Goal: Task Accomplishment & Management: Manage account settings

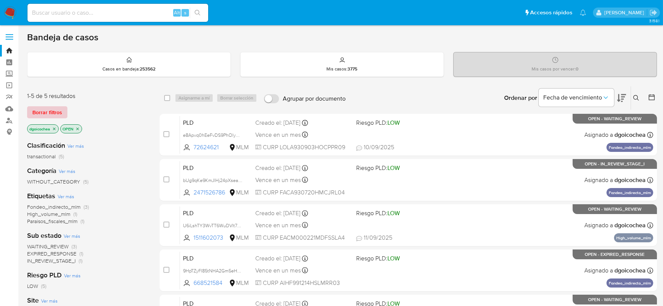
click at [51, 114] on span "Borrar filtros" at bounding box center [47, 112] width 30 height 11
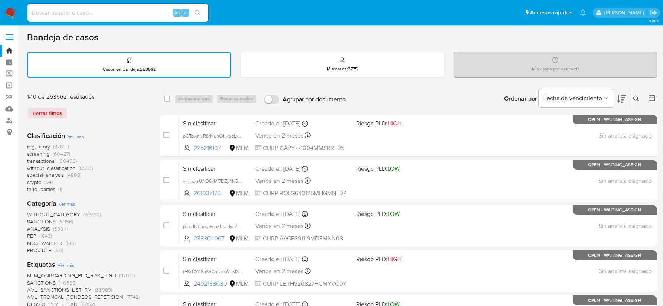
click at [12, 17] on img at bounding box center [10, 12] width 13 height 13
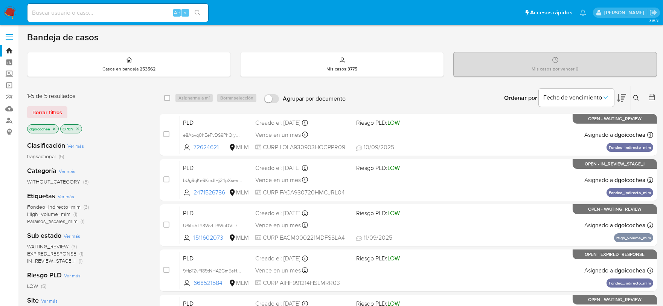
click at [52, 104] on div "1-5 de 5 resultados Borrar filtros dgoicochea OPEN" at bounding box center [87, 113] width 120 height 43
click at [52, 107] on span "Borrar filtros" at bounding box center [47, 112] width 30 height 11
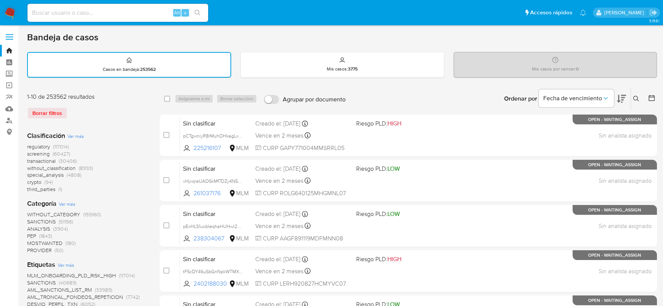
click at [44, 220] on span "SANCTIONS" at bounding box center [41, 222] width 29 height 8
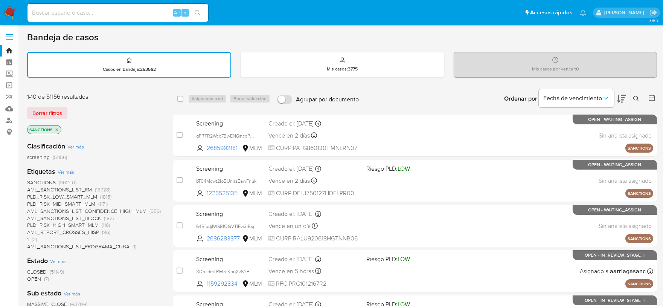
click at [35, 276] on span "OPEN" at bounding box center [34, 279] width 14 height 8
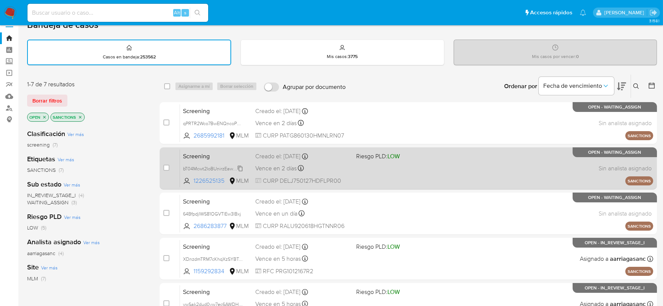
scroll to position [180, 0]
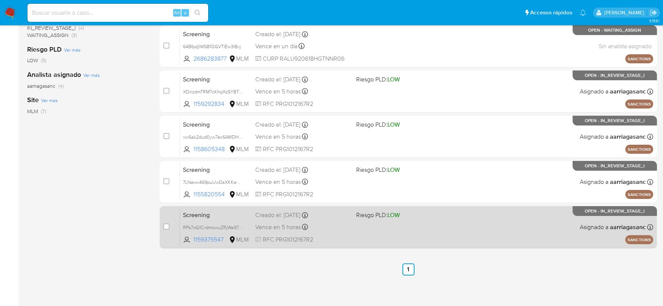
click at [198, 213] on span "Screening" at bounding box center [216, 214] width 66 height 10
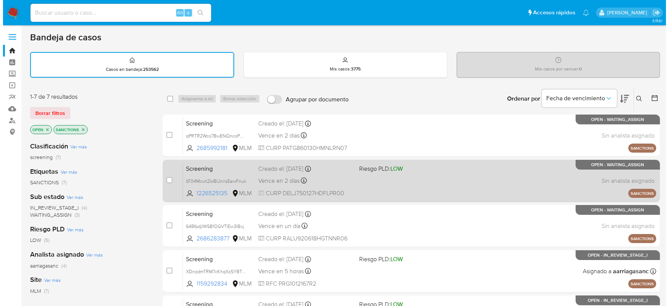
scroll to position [42, 0]
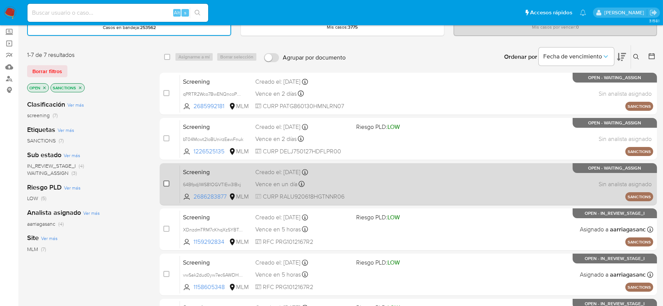
click at [167, 182] on input "checkbox" at bounding box center [166, 183] width 6 height 6
checkbox input "true"
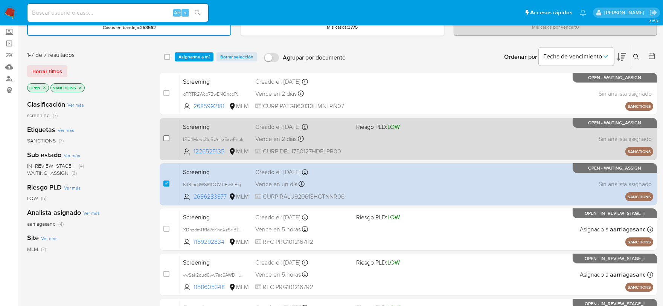
click at [166, 138] on input "checkbox" at bounding box center [166, 138] width 6 height 6
checkbox input "true"
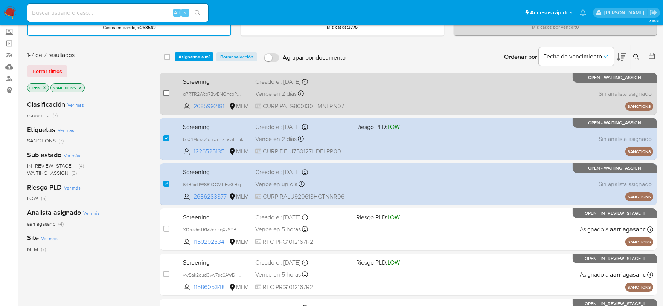
click at [167, 92] on input "checkbox" at bounding box center [166, 93] width 6 height 6
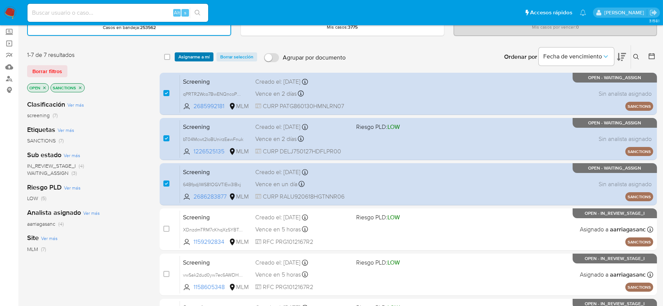
click at [194, 53] on span "Asignarme a mí" at bounding box center [193, 57] width 31 height 8
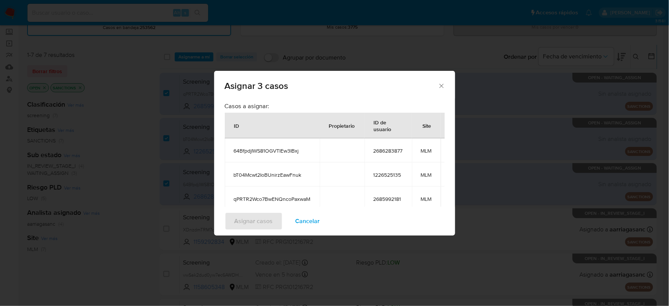
click at [440, 83] on icon "Cerrar ventana" at bounding box center [442, 86] width 8 height 8
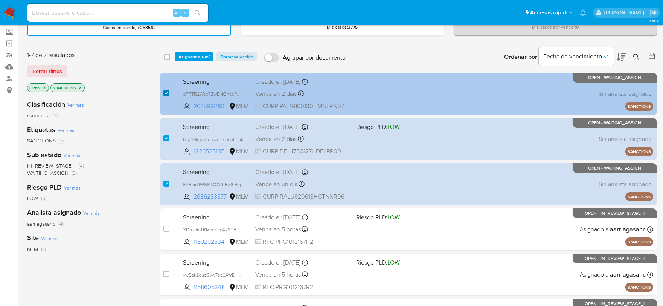
click at [167, 92] on input "checkbox" at bounding box center [166, 93] width 6 height 6
checkbox input "false"
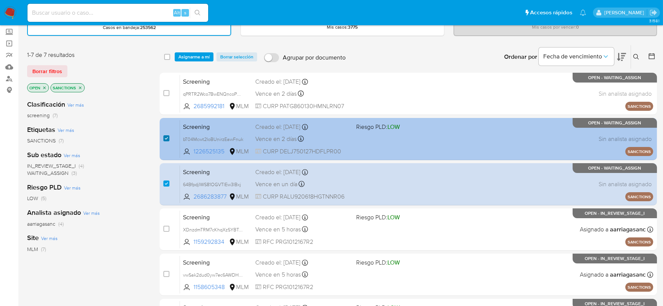
click at [167, 135] on input "checkbox" at bounding box center [166, 138] width 6 height 6
checkbox input "false"
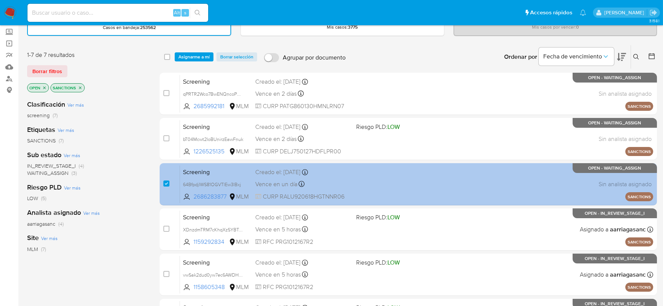
click at [206, 171] on span "Screening" at bounding box center [216, 171] width 66 height 10
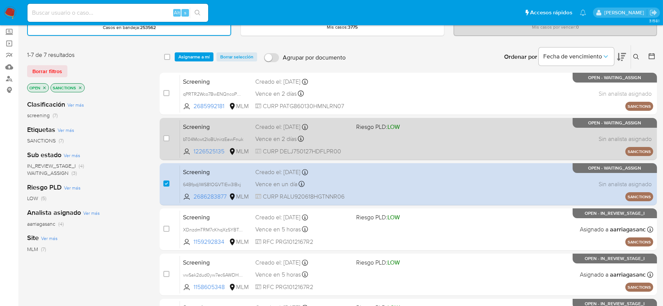
click at [191, 122] on span "Screening" at bounding box center [216, 126] width 66 height 10
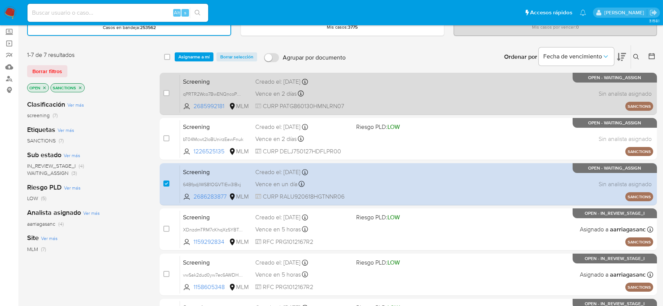
click at [198, 78] on span "Screening" at bounding box center [216, 81] width 66 height 10
click at [168, 93] on input "checkbox" at bounding box center [166, 93] width 6 height 6
checkbox input "true"
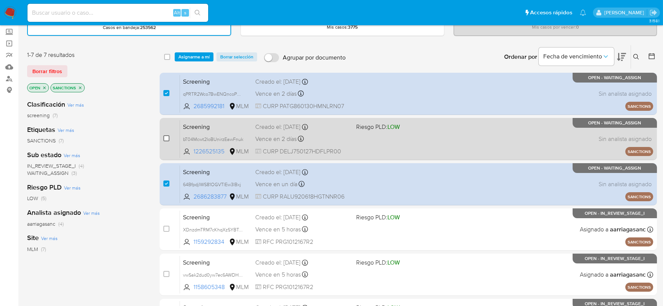
click at [163, 137] on input "checkbox" at bounding box center [166, 138] width 6 height 6
checkbox input "true"
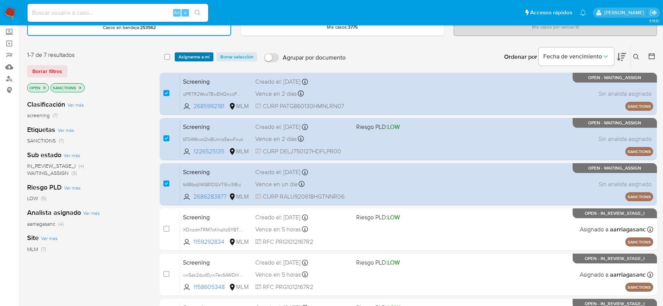
click at [195, 55] on span "Asignarme a mí" at bounding box center [193, 57] width 31 height 8
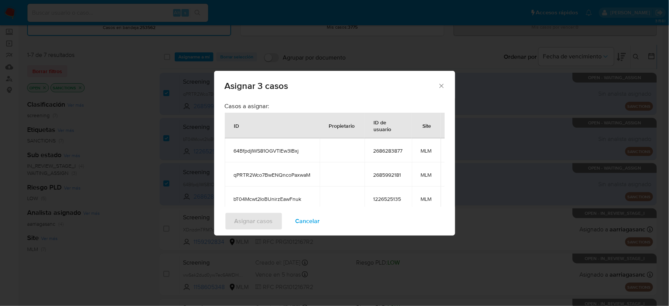
scroll to position [73, 0]
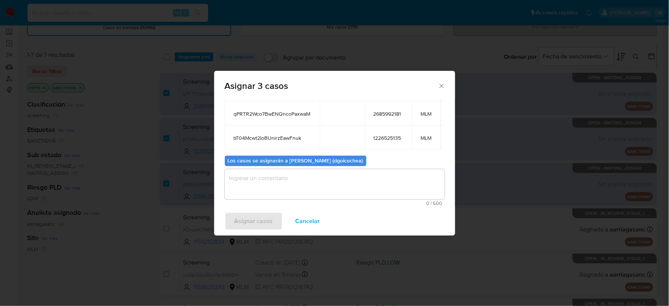
click at [299, 172] on textarea "assign-modal" at bounding box center [335, 184] width 220 height 30
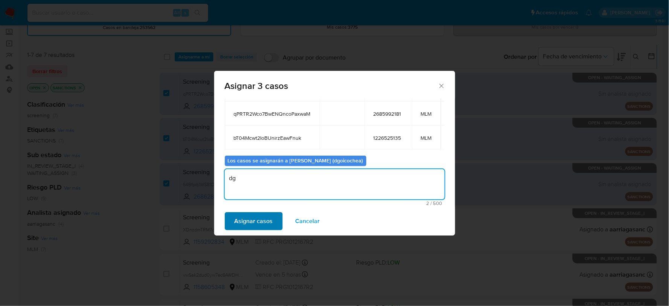
type textarea "dg"
click at [264, 228] on span "Asignar casos" at bounding box center [254, 221] width 38 height 17
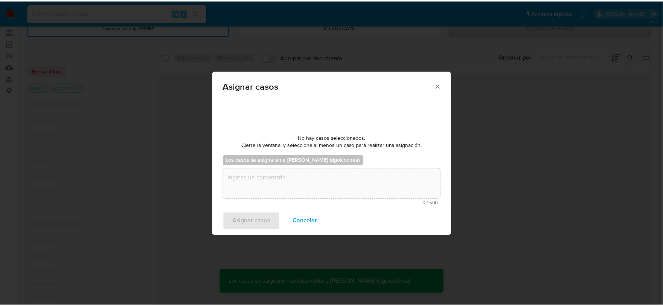
scroll to position [46, 0]
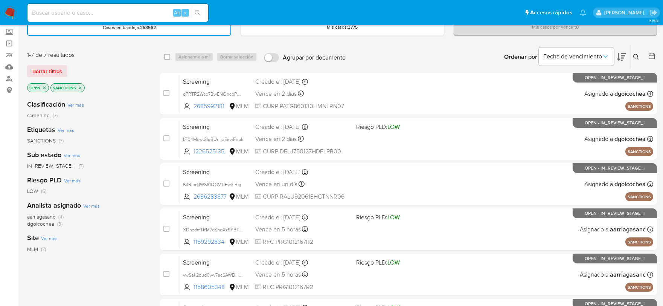
click at [38, 221] on span "dgoicochea" at bounding box center [40, 224] width 27 height 8
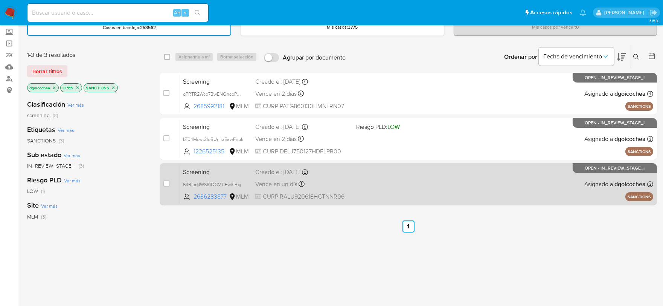
click at [204, 169] on span "Screening" at bounding box center [216, 171] width 66 height 10
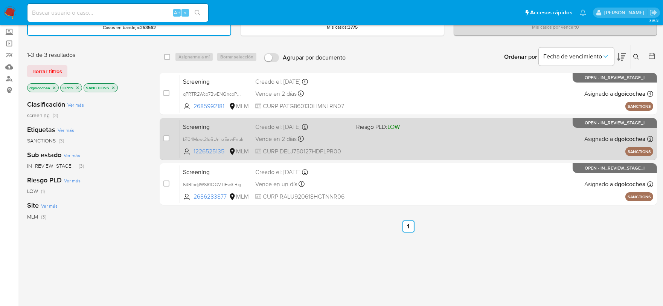
click at [196, 124] on span "Screening" at bounding box center [216, 126] width 66 height 10
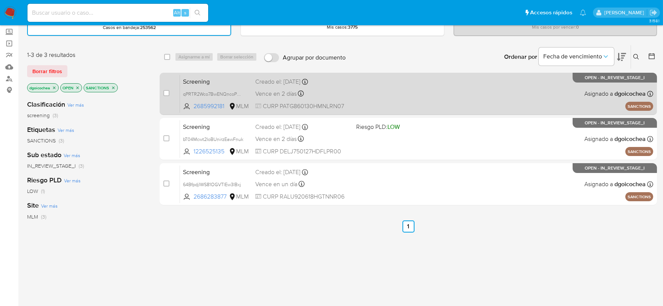
click at [202, 78] on span "Screening" at bounding box center [216, 81] width 66 height 10
click at [206, 79] on span "Screening" at bounding box center [216, 81] width 66 height 10
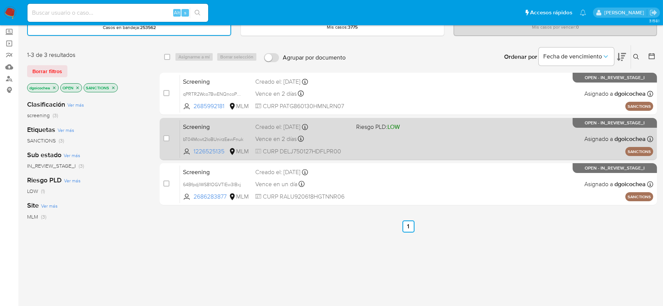
click at [196, 123] on span "Screening" at bounding box center [216, 126] width 66 height 10
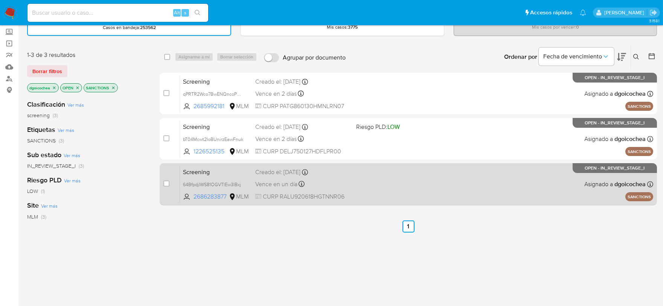
click at [203, 170] on span "Screening" at bounding box center [216, 171] width 66 height 10
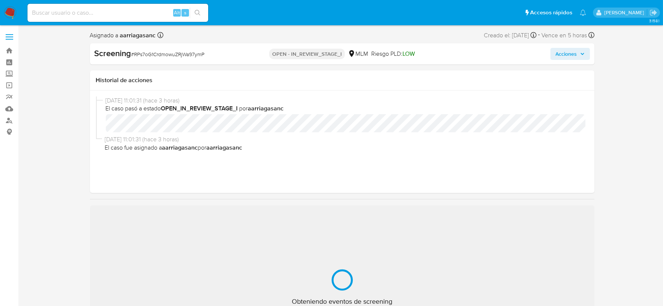
select select "10"
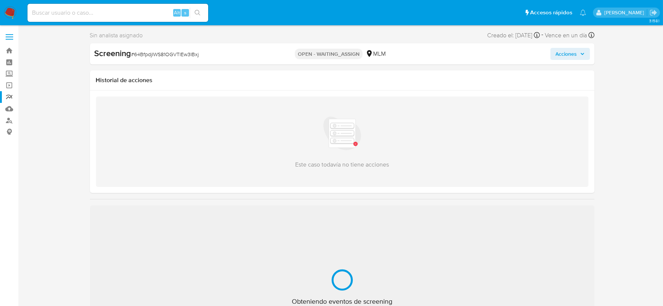
select select "10"
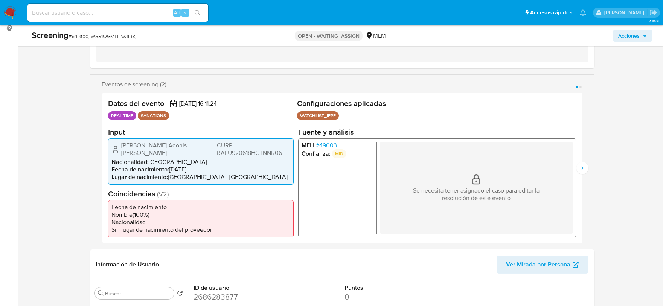
scroll to position [84, 0]
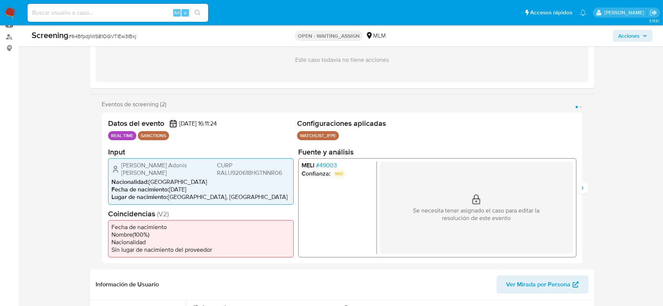
click at [331, 165] on span "# 49003" at bounding box center [325, 165] width 21 height 8
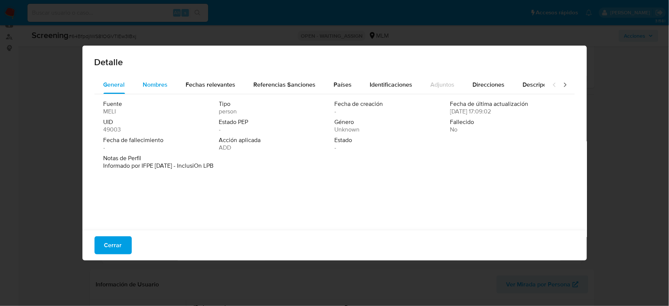
click at [155, 86] on span "Nombres" at bounding box center [155, 84] width 25 height 9
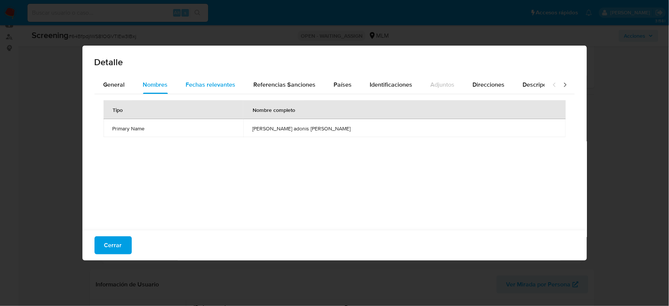
click at [217, 82] on span "Fechas relevantes" at bounding box center [211, 84] width 50 height 9
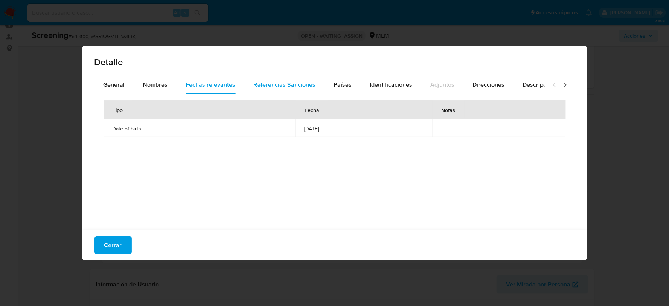
click at [276, 84] on span "Referencias Sanciones" at bounding box center [285, 84] width 62 height 9
click at [349, 83] on button "Países" at bounding box center [343, 85] width 36 height 18
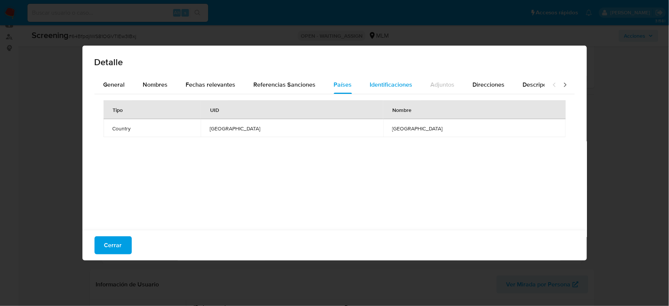
click at [385, 84] on span "Identificaciones" at bounding box center [391, 84] width 43 height 9
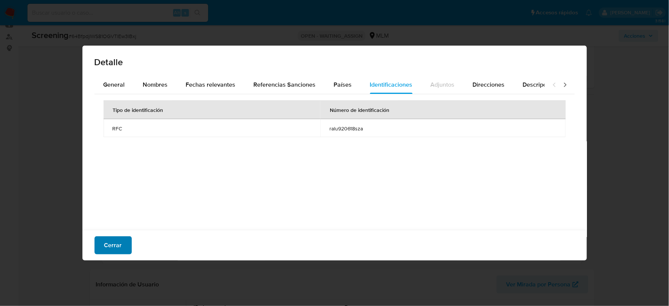
click at [118, 243] on span "Cerrar" at bounding box center [113, 245] width 18 height 17
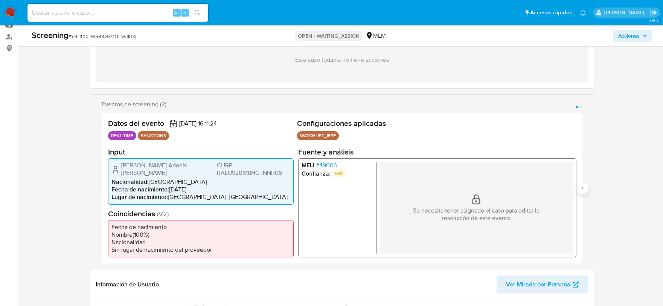
click at [578, 187] on button "Siguiente" at bounding box center [582, 188] width 12 height 12
click at [98, 184] on button "Anterior" at bounding box center [102, 188] width 12 height 12
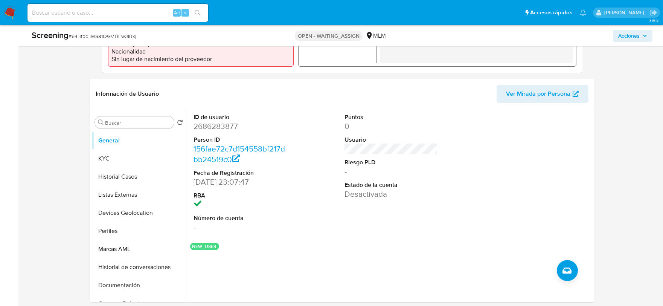
scroll to position [293, 0]
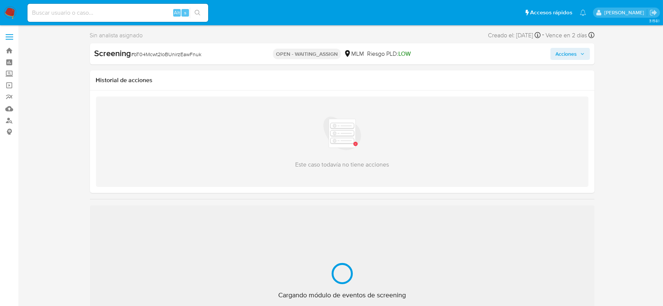
select select "10"
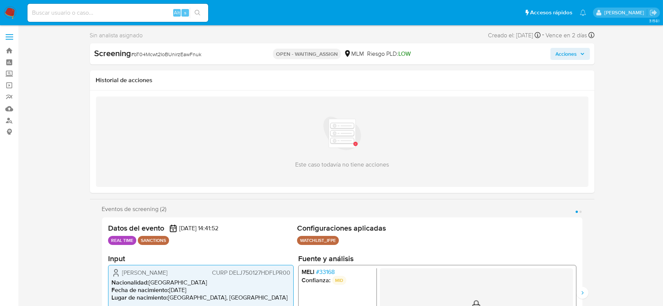
click at [574, 51] on span "Acciones" at bounding box center [566, 54] width 21 height 12
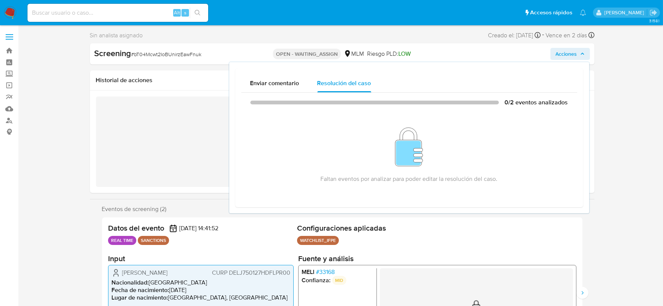
drag, startPoint x: 620, startPoint y: 148, endPoint x: 603, endPoint y: 175, distance: 32.3
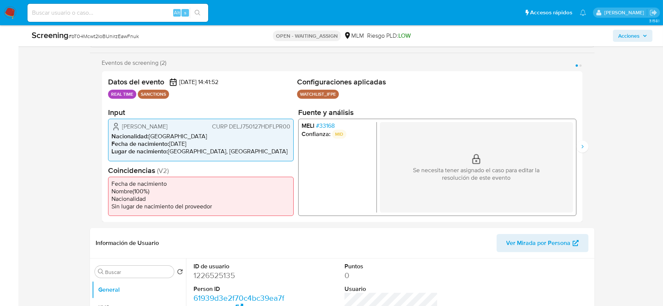
scroll to position [125, 0]
click at [588, 145] on button "Siguiente" at bounding box center [582, 146] width 12 height 12
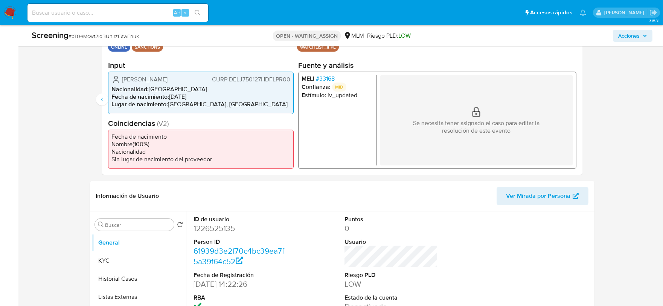
scroll to position [293, 0]
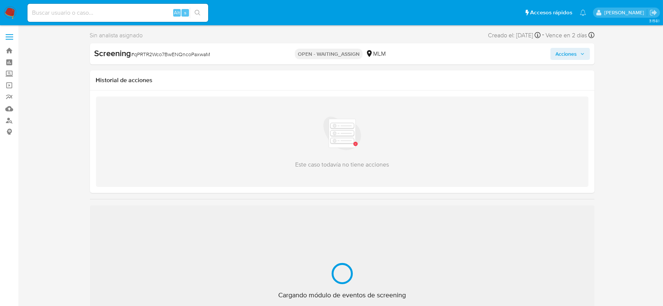
select select "10"
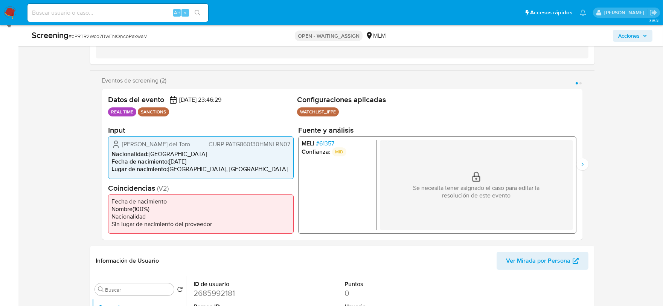
scroll to position [125, 0]
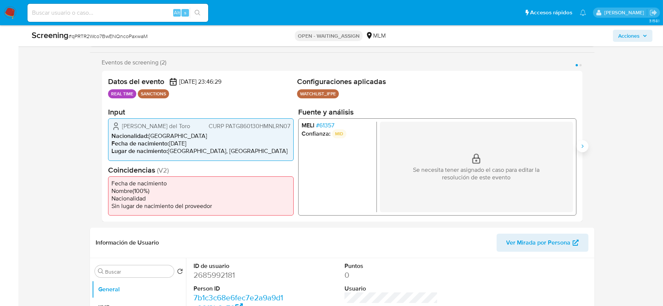
click at [583, 148] on icon "Siguiente" at bounding box center [582, 146] width 6 height 6
click at [102, 146] on icon "Anterior" at bounding box center [102, 146] width 6 height 6
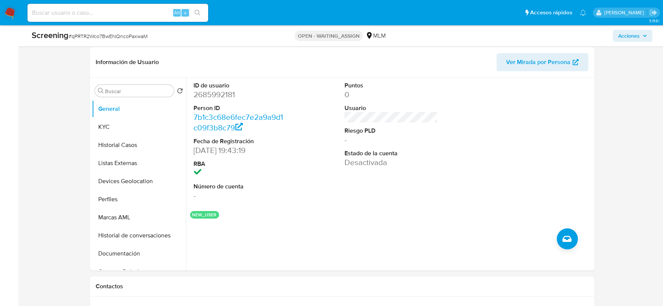
scroll to position [334, 0]
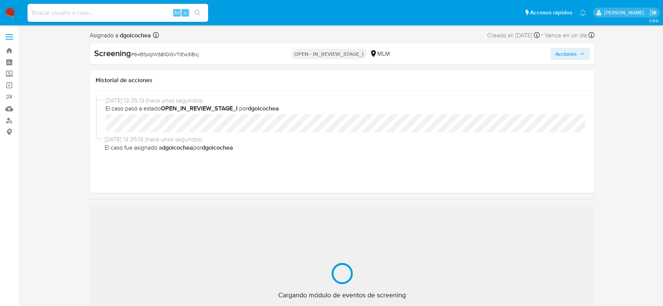
select select "10"
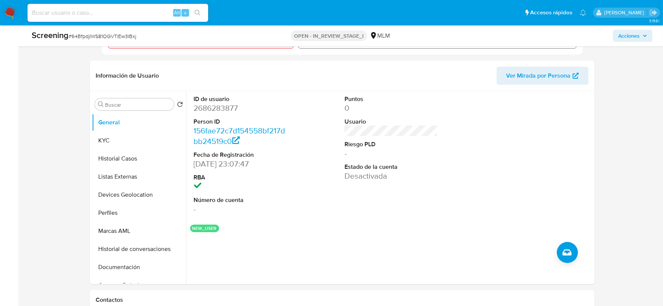
scroll to position [293, 0]
click at [111, 136] on button "KYC" at bounding box center [136, 140] width 88 height 18
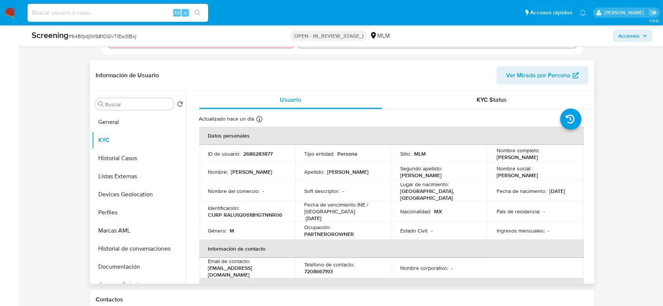
click at [301, 212] on td "Fecha de vencimiento INE / Pasaporte : 21/07/2030" at bounding box center [343, 211] width 96 height 20
click at [275, 211] on p "CURP RALU920618HGTNNR06" at bounding box center [245, 214] width 74 height 7
copy p "RALU920618HGTNNR06"
click at [142, 122] on button "General" at bounding box center [136, 122] width 88 height 18
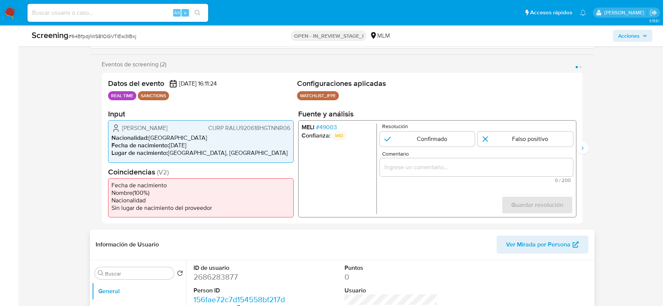
scroll to position [84, 0]
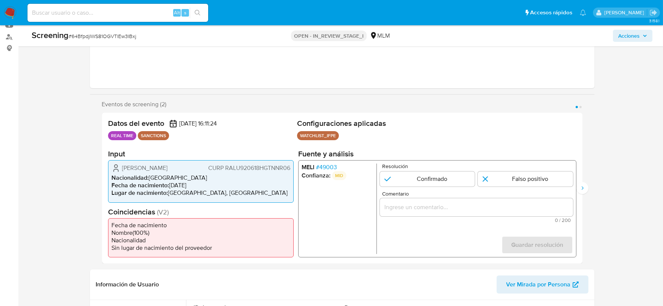
click at [328, 166] on span "# 49003" at bounding box center [325, 167] width 21 height 8
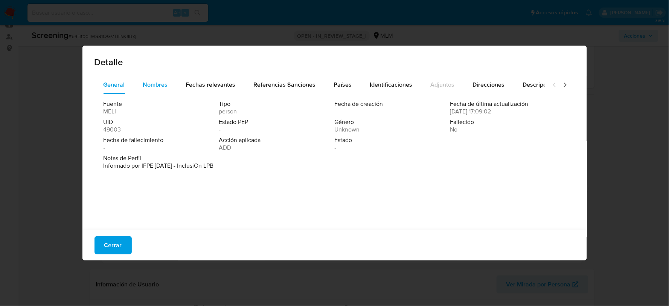
click at [147, 84] on span "Nombres" at bounding box center [155, 84] width 25 height 9
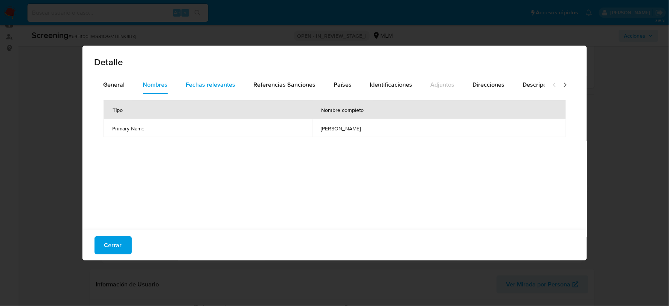
click at [203, 81] on span "Fechas relevantes" at bounding box center [211, 84] width 50 height 9
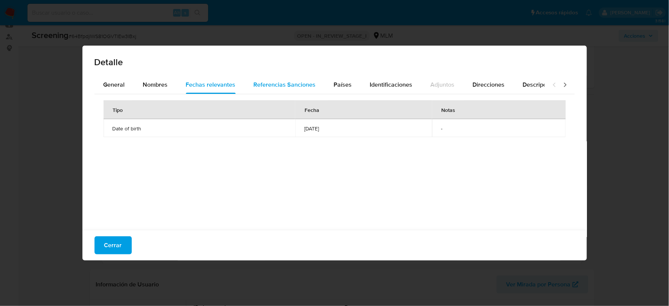
click at [273, 89] on div "Referencias Sanciones" at bounding box center [285, 85] width 62 height 18
click at [337, 88] on span "Países" at bounding box center [343, 84] width 18 height 9
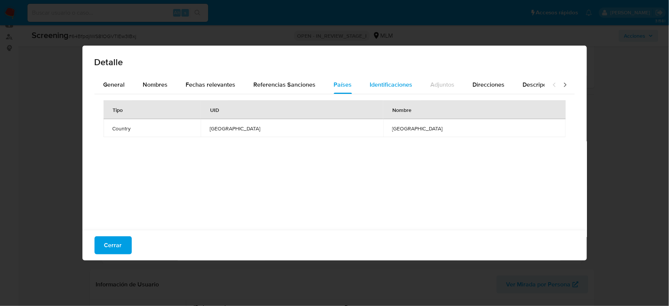
click at [378, 85] on span "Identificaciones" at bounding box center [391, 84] width 43 height 9
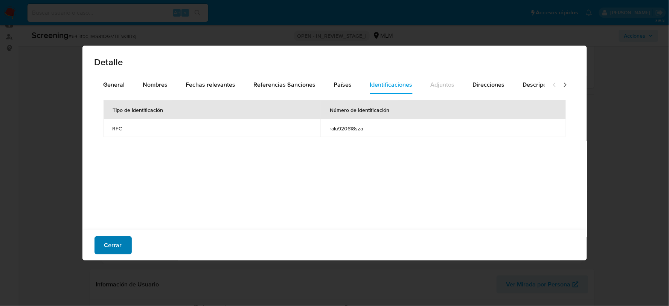
click at [110, 239] on span "Cerrar" at bounding box center [113, 245] width 18 height 17
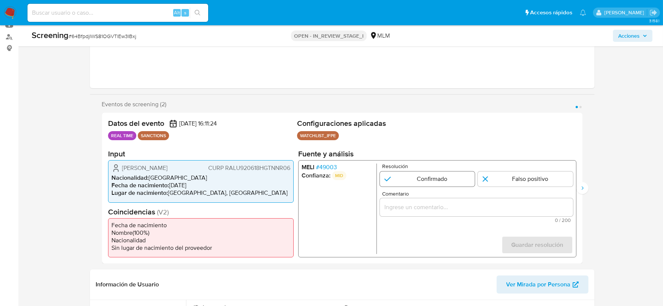
click at [437, 178] on input "1 de 2" at bounding box center [426, 178] width 95 height 15
radio input "true"
click at [414, 204] on input "Comentario" at bounding box center [475, 207] width 193 height 10
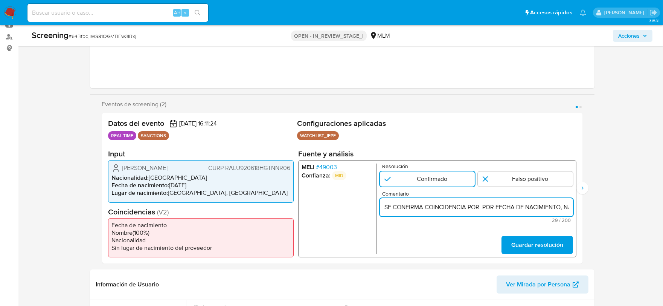
scroll to position [0, 70]
click at [415, 203] on input "SE CONFIRMA COINCIDENCIA POR POR FECHA DE NACIMIENTO, NACIONALIDAD Y NOMBRE" at bounding box center [475, 207] width 193 height 10
click at [554, 209] on input "SE CONFIRMA COINCIDENCIA POR FECHA DE NACIMIENTO, NACIONALIDAD Y NOMBRE DE" at bounding box center [475, 207] width 193 height 10
paste input "URIEL ADONIS RANGEL LEON, CON FECHA DE NACIMIENTO 18JUN1992, NACIONALIDAD MEXIC…"
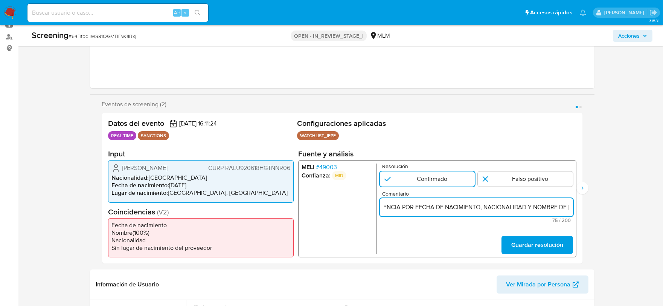
scroll to position [0, 337]
type input "SE CONFIRMA COINCIDENCIA POR FECHA DE NACIMIENTO, NACIONALIDAD Y NOMBRE DE [PER…"
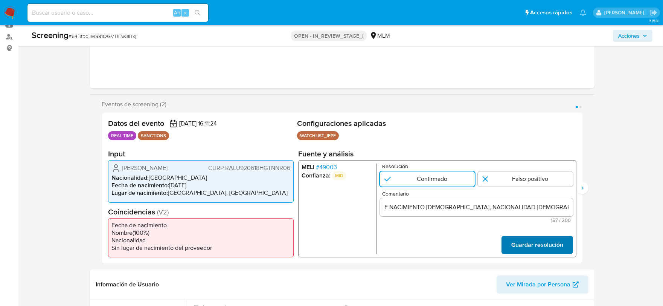
scroll to position [0, 0]
click at [543, 239] on span "Guardar resolución" at bounding box center [537, 244] width 52 height 17
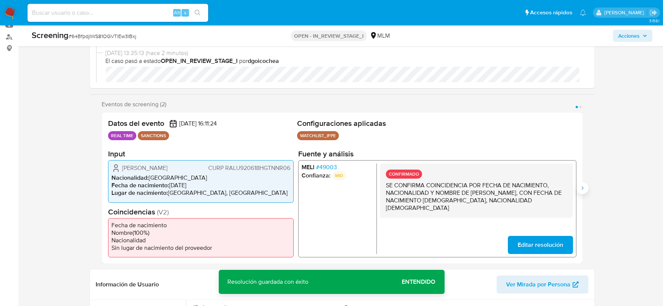
click at [584, 188] on icon "Siguiente" at bounding box center [582, 188] width 6 height 6
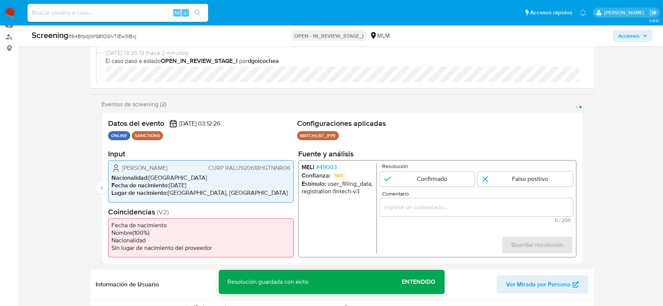
click at [326, 168] on span "# 49003" at bounding box center [325, 167] width 21 height 8
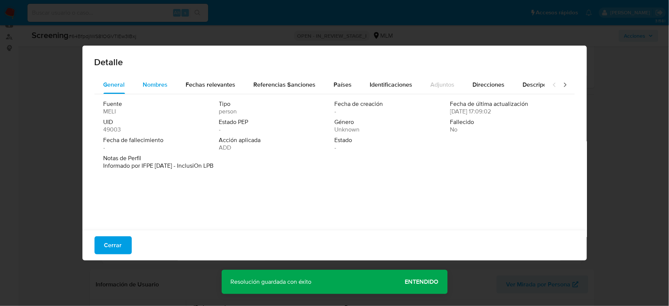
click at [163, 78] on div "Nombres" at bounding box center [155, 85] width 25 height 18
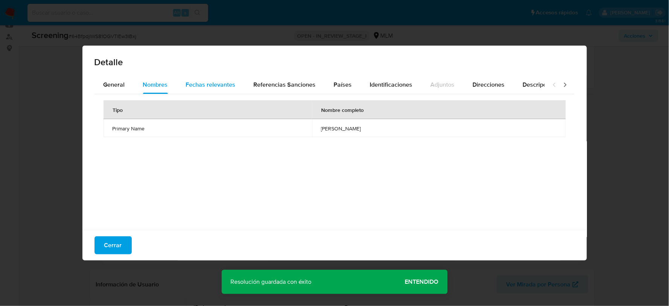
click at [214, 82] on span "Fechas relevantes" at bounding box center [211, 84] width 50 height 9
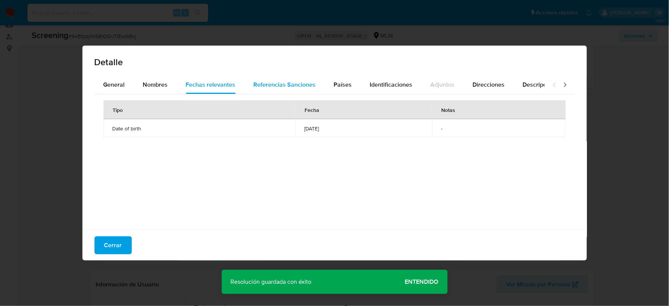
click at [274, 83] on span "Referencias Sanciones" at bounding box center [285, 84] width 62 height 9
click at [335, 81] on span "Países" at bounding box center [343, 84] width 18 height 9
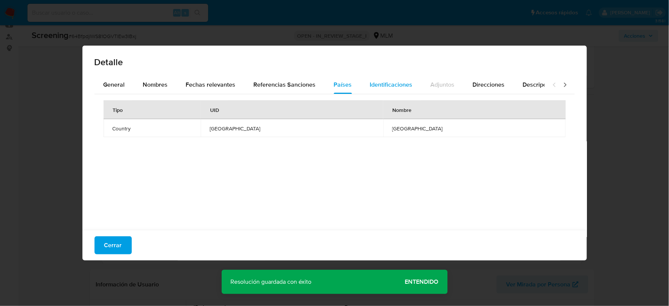
click at [386, 85] on span "Identificaciones" at bounding box center [391, 84] width 43 height 9
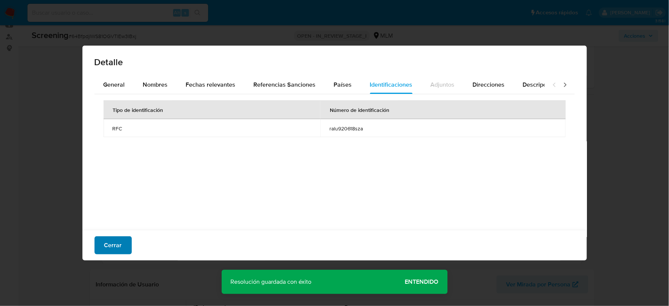
click at [111, 247] on span "Cerrar" at bounding box center [113, 245] width 18 height 17
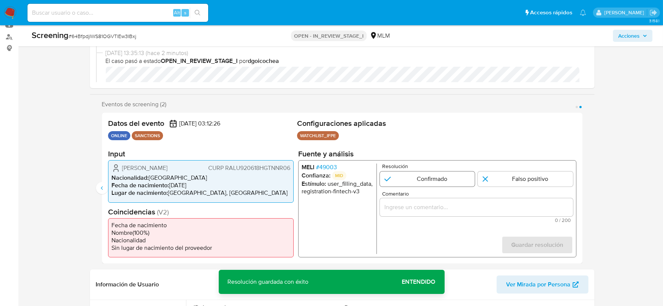
click at [401, 178] on input "2 de 2" at bounding box center [426, 178] width 95 height 15
radio input "true"
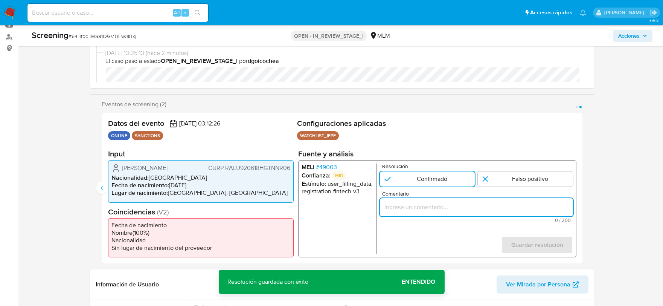
click at [401, 205] on input "Comentario" at bounding box center [475, 207] width 193 height 10
type input "SE CONFIRMA COINCIDENCIA POR FECHA DE NACIMIENTO, NACIONALIDAD Y NOMBRE DE [PER…"
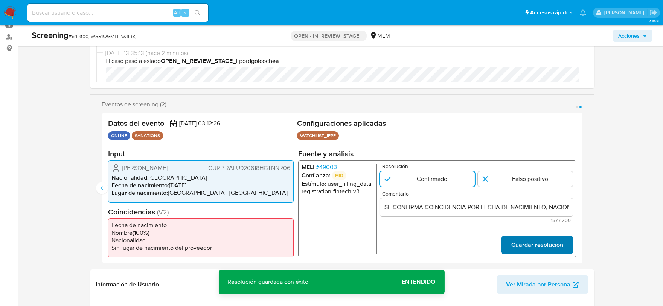
click at [517, 239] on span "Guardar resolución" at bounding box center [537, 244] width 52 height 17
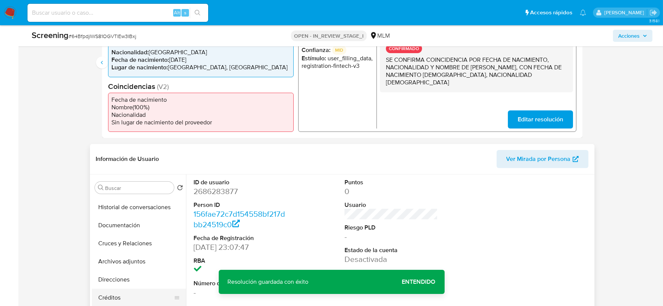
scroll to position [167, 0]
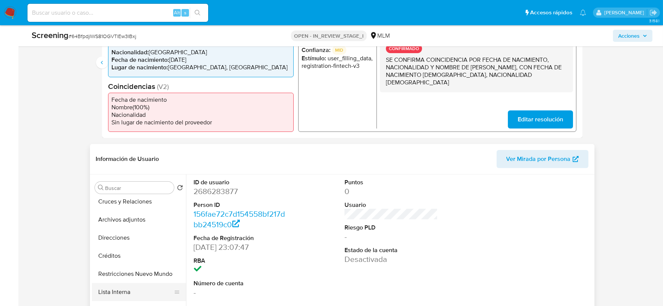
click at [117, 289] on button "Lista Interna" at bounding box center [136, 292] width 88 height 18
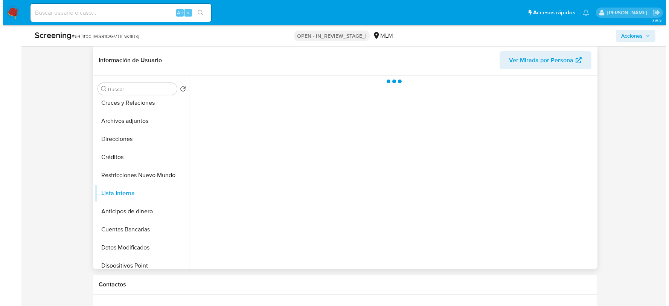
scroll to position [293, 0]
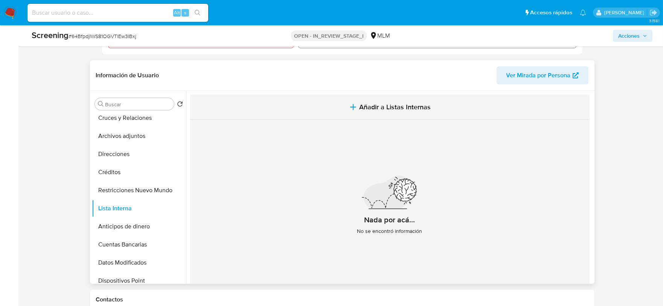
click at [377, 106] on span "Añadir a Listas Internas" at bounding box center [395, 107] width 72 height 8
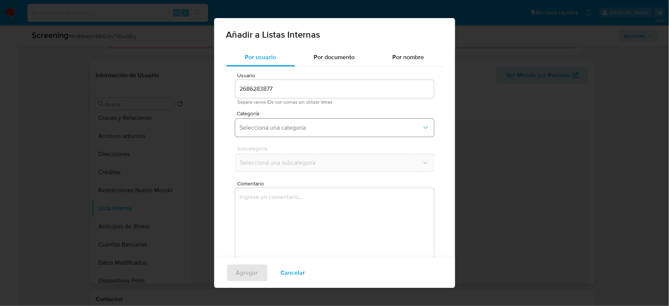
click at [295, 127] on span "Seleccioná una categoría" at bounding box center [331, 128] width 182 height 8
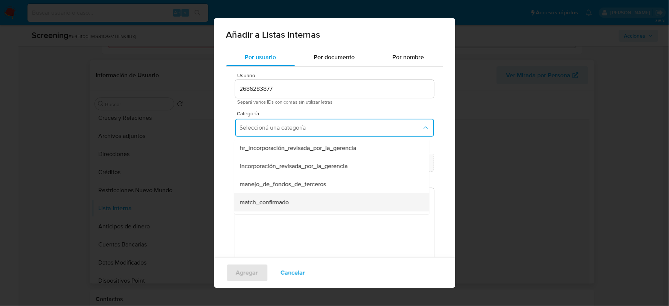
click at [281, 201] on span "match_confirmado" at bounding box center [264, 202] width 49 height 8
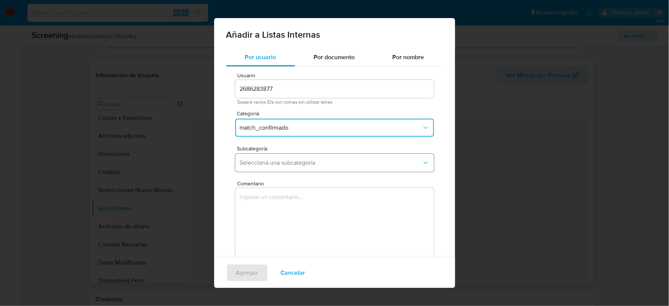
click at [271, 164] on span "Seleccioná una subcategoría" at bounding box center [331, 163] width 182 height 8
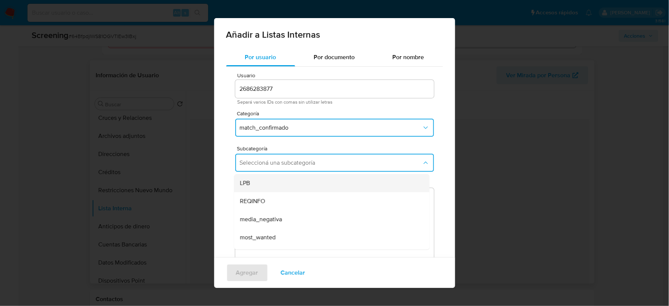
click at [261, 183] on div "LPB" at bounding box center [329, 183] width 179 height 18
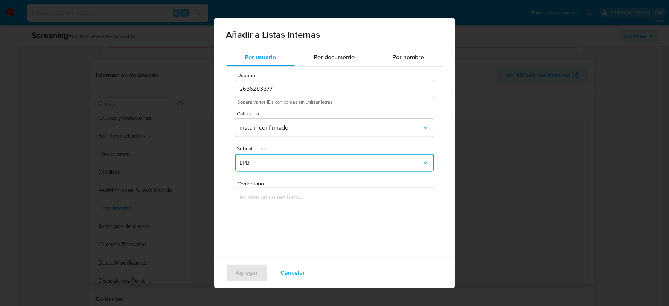
click at [266, 194] on textarea "Comentario" at bounding box center [334, 224] width 199 height 72
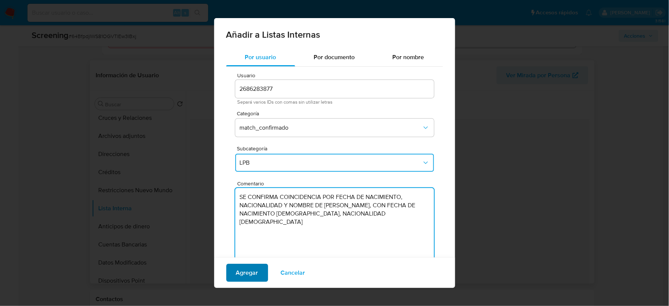
type textarea "SE CONFIRMA COINCIDENCIA POR FECHA DE NACIMIENTO, NACIONALIDAD Y NOMBRE DE [PER…"
click at [246, 273] on span "Agregar" at bounding box center [247, 272] width 22 height 17
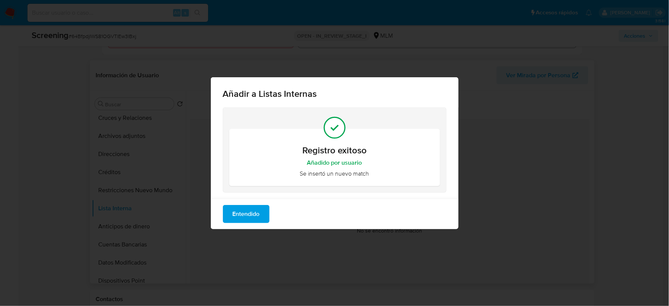
click at [248, 210] on span "Entendido" at bounding box center [246, 214] width 27 height 17
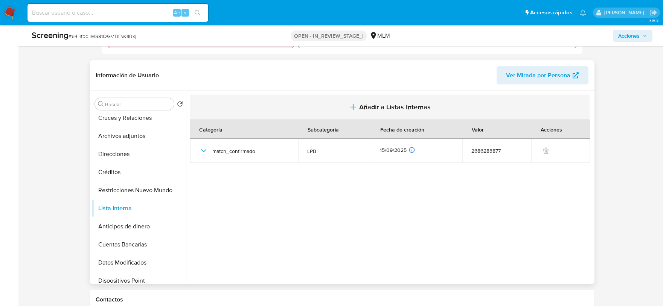
click at [375, 107] on span "Añadir a Listas Internas" at bounding box center [395, 107] width 72 height 8
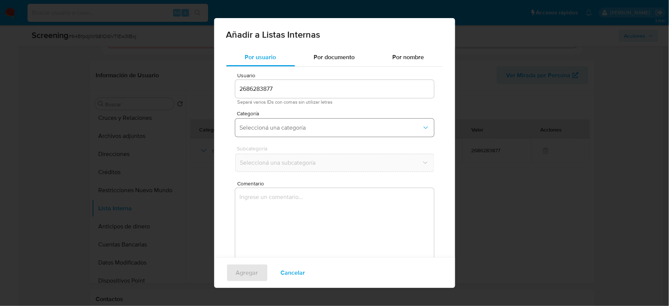
click at [297, 123] on button "Seleccioná una categoría" at bounding box center [334, 128] width 199 height 18
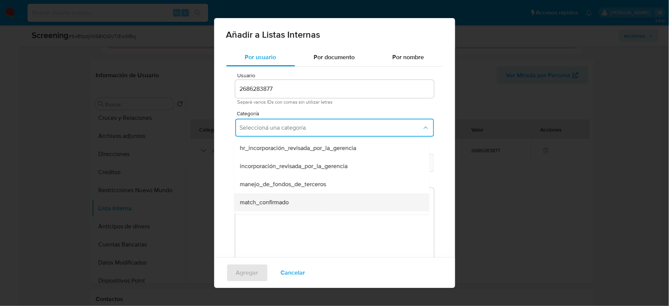
click at [268, 197] on div "match_confirmado" at bounding box center [329, 202] width 179 height 18
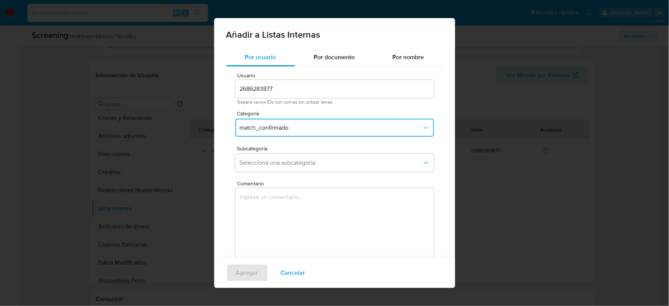
scroll to position [21, 0]
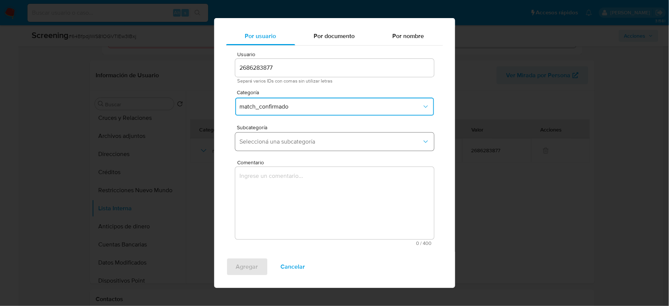
click at [300, 135] on button "Seleccioná una subcategoría" at bounding box center [334, 142] width 199 height 18
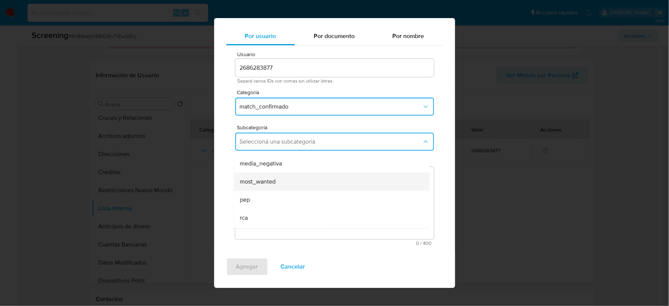
scroll to position [51, 0]
drag, startPoint x: 279, startPoint y: 216, endPoint x: 283, endPoint y: 193, distance: 23.3
click at [279, 216] on div "sanctions_list" at bounding box center [329, 219] width 179 height 18
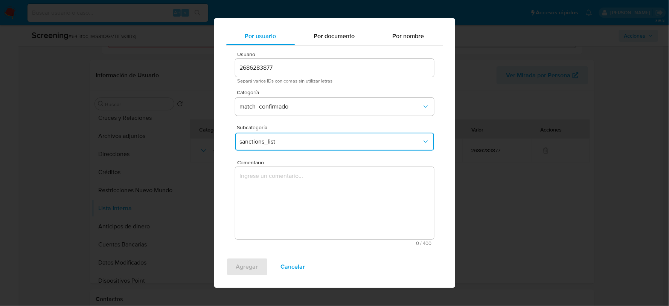
click at [283, 193] on textarea "Comentario" at bounding box center [334, 203] width 199 height 72
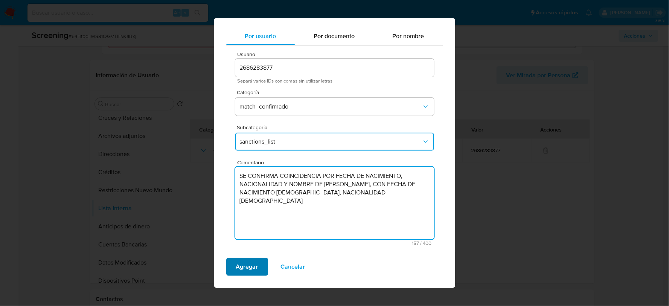
type textarea "SE CONFIRMA COINCIDENCIA POR FECHA DE NACIMIENTO, NACIONALIDAD Y NOMBRE DE [PER…"
click at [257, 263] on span "Agregar" at bounding box center [247, 266] width 22 height 17
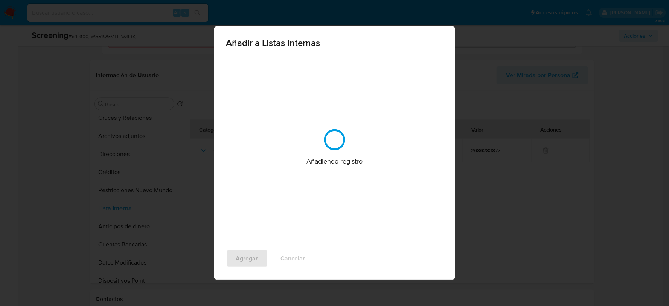
scroll to position [0, 0]
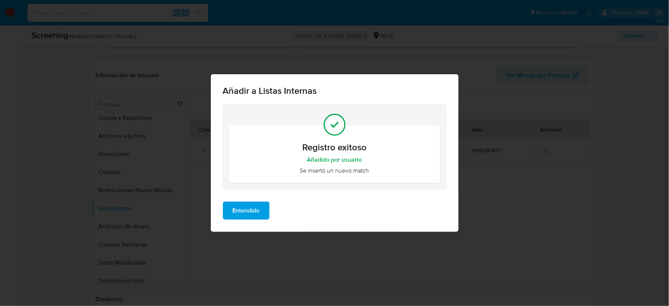
click at [253, 212] on span "Entendido" at bounding box center [246, 210] width 27 height 17
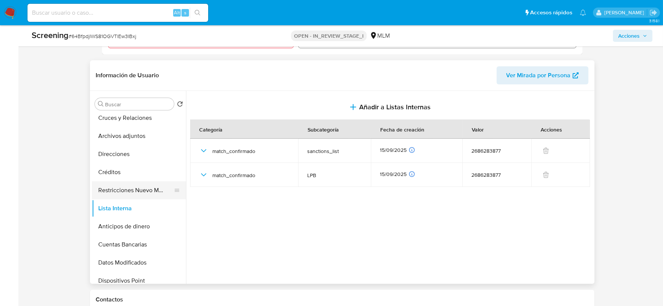
click at [118, 192] on button "Restricciones Nuevo Mundo" at bounding box center [136, 190] width 88 height 18
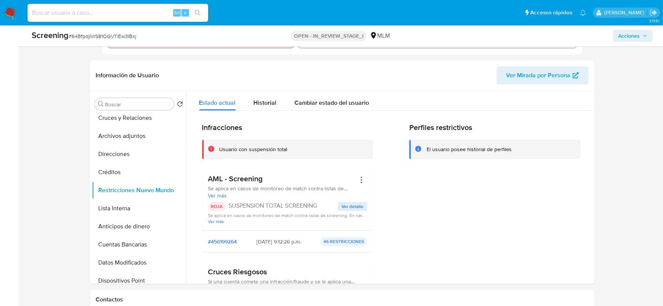
click at [635, 35] on span "Acciones" at bounding box center [628, 36] width 21 height 12
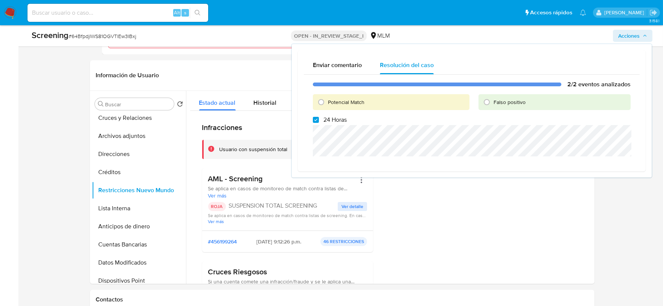
click at [350, 100] on span "Potencial Match" at bounding box center [346, 102] width 37 height 8
click at [327, 100] on input "Potencial Match" at bounding box center [321, 102] width 12 height 12
radio input "true"
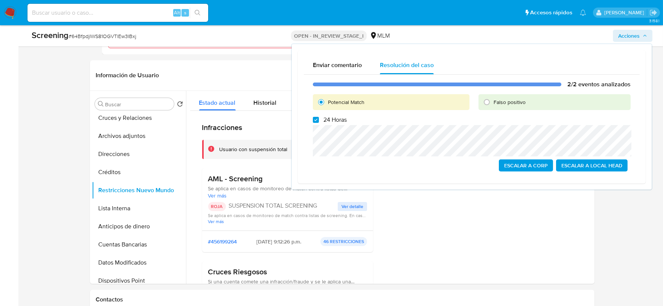
click at [319, 121] on label "24 Horas" at bounding box center [330, 120] width 34 height 8
click at [319, 121] on input "24 Horas" at bounding box center [316, 120] width 6 height 6
checkbox input "false"
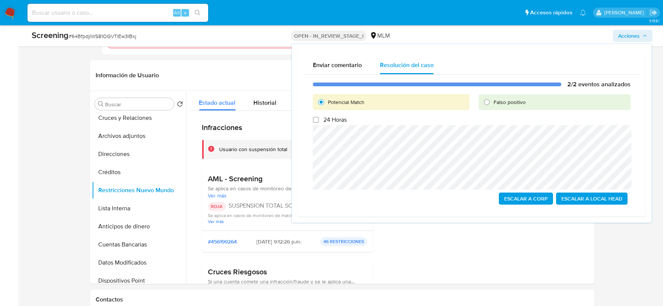
click at [597, 196] on span "Escalar a Local Head" at bounding box center [591, 198] width 61 height 11
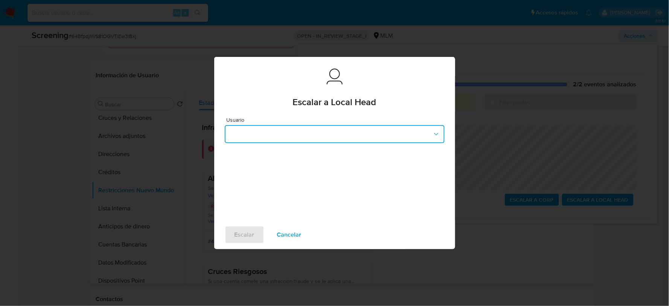
click at [293, 129] on button "button" at bounding box center [335, 134] width 220 height 18
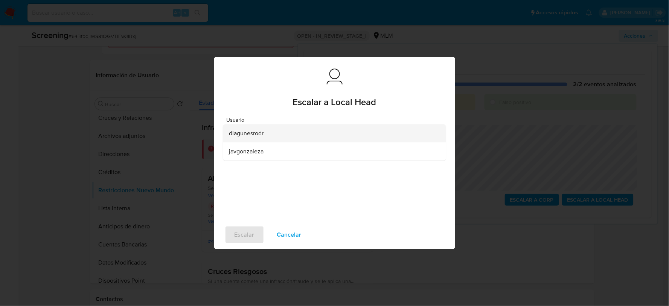
click at [255, 134] on span "dlagunesrodr" at bounding box center [246, 134] width 35 height 8
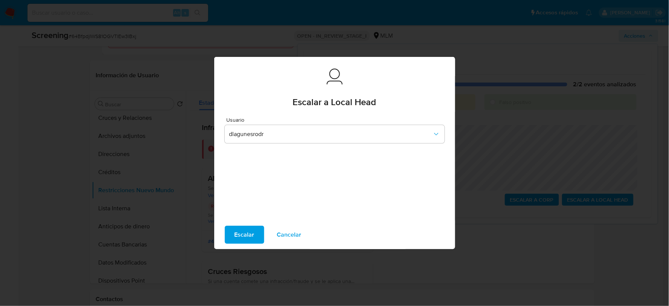
click at [241, 230] on span "Escalar" at bounding box center [245, 234] width 20 height 17
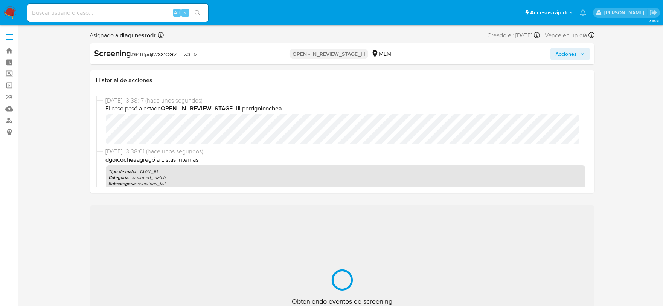
select select "10"
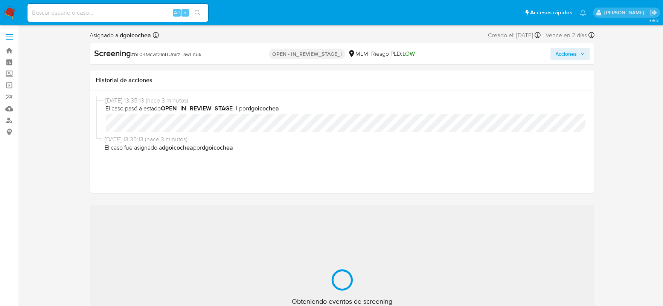
select select "10"
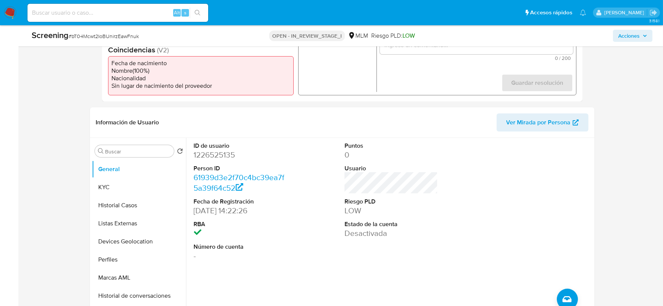
scroll to position [251, 0]
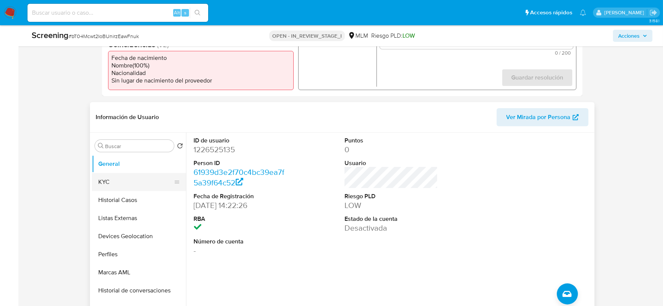
click at [111, 182] on button "KYC" at bounding box center [136, 182] width 88 height 18
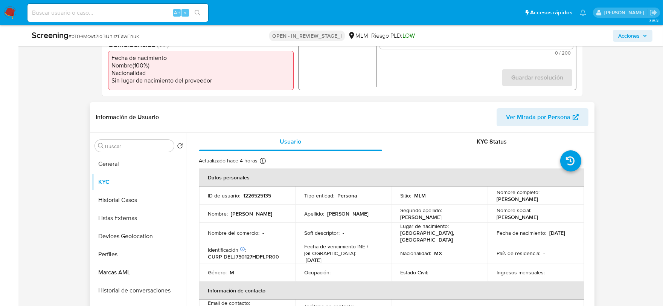
click at [268, 255] on p "CURP DELJ750127HDFLPR00" at bounding box center [243, 256] width 71 height 7
copy p "DELJ750127HDFLPR00"
click at [118, 166] on button "General" at bounding box center [136, 164] width 88 height 18
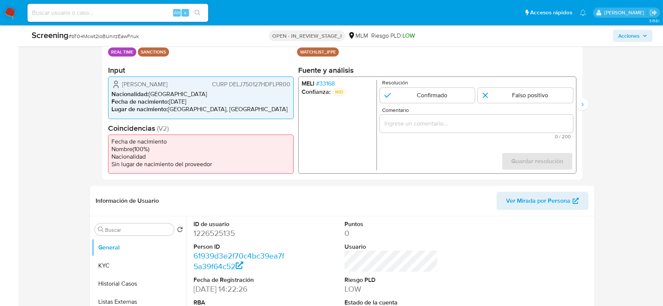
scroll to position [84, 0]
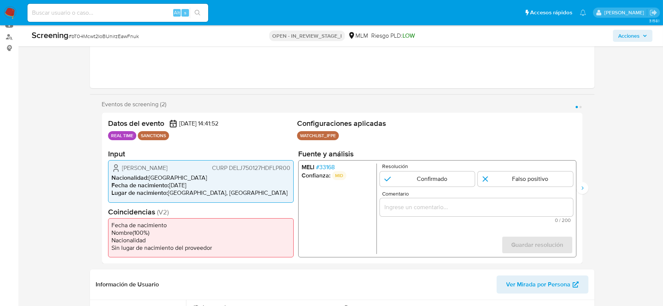
click at [329, 168] on span "# 33168" at bounding box center [324, 167] width 19 height 8
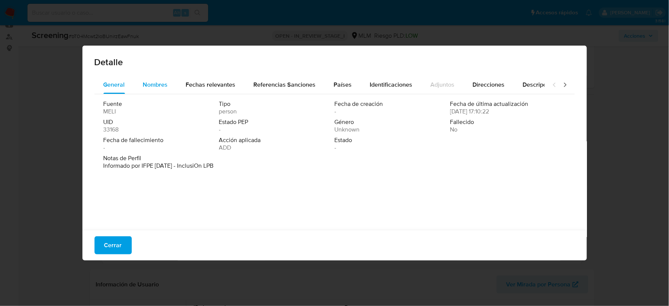
click at [155, 84] on span "Nombres" at bounding box center [155, 84] width 25 height 9
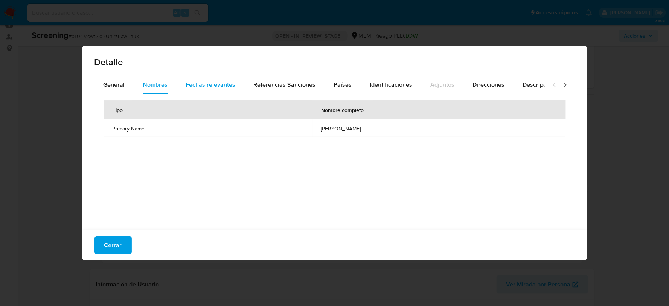
click at [192, 80] on span "Fechas relevantes" at bounding box center [211, 84] width 50 height 9
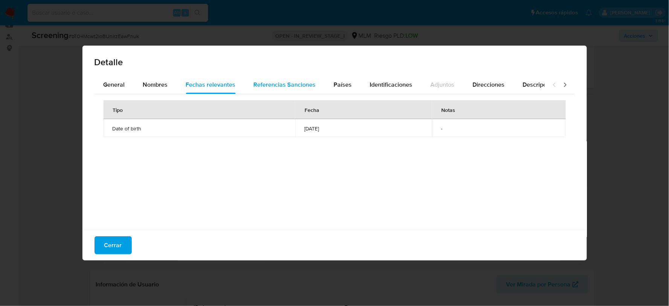
click at [294, 82] on span "Referencias Sanciones" at bounding box center [285, 84] width 62 height 9
click at [348, 91] on div "Países" at bounding box center [343, 85] width 18 height 18
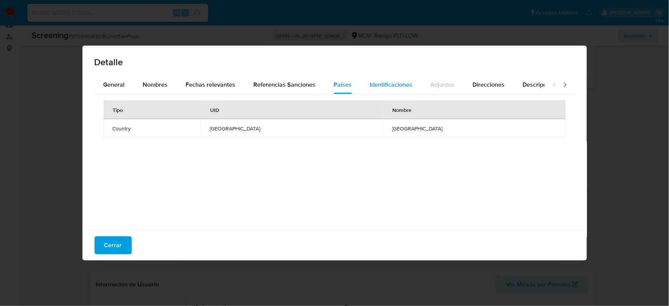
click at [376, 80] on span "Identificaciones" at bounding box center [391, 84] width 43 height 9
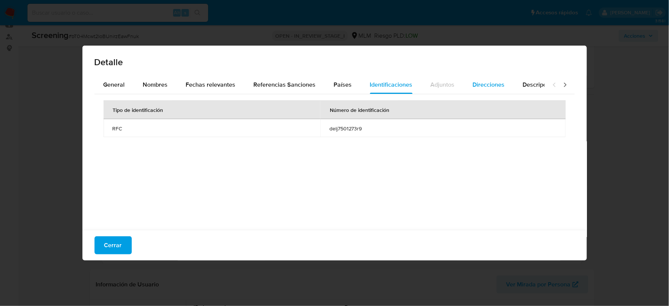
click at [494, 83] on span "Direcciones" at bounding box center [489, 84] width 32 height 9
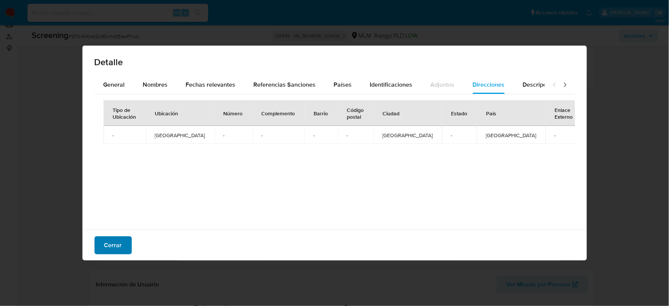
click at [113, 245] on span "Cerrar" at bounding box center [113, 245] width 18 height 17
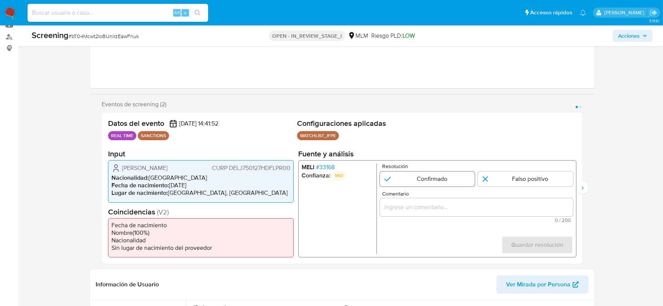
click at [415, 178] on input "1 de 2" at bounding box center [426, 178] width 95 height 15
radio input "true"
click at [405, 205] on input "Comentario" at bounding box center [475, 207] width 193 height 10
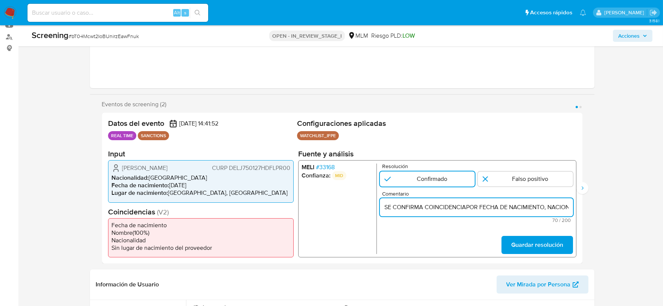
scroll to position [0, 53]
click at [413, 209] on input "SE CONFIRMA COINCIDENCIAPOR FECHA DE NACIMIENTO, NACIONALIDAD Y NOMBRE" at bounding box center [475, 207] width 193 height 10
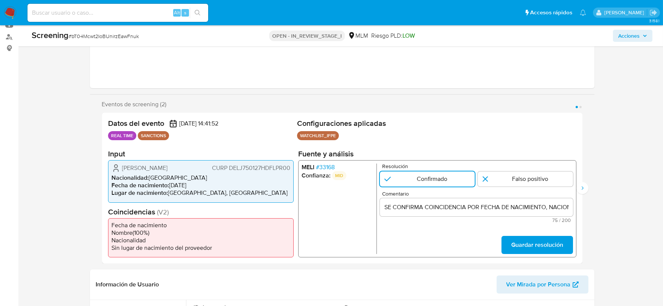
click at [530, 206] on input "SE CONFIRMA COINCIDENCIA POR FECHA DE NACIMIENTO, NACIONALIDAD Y NOMBRE DE" at bounding box center [475, 207] width 193 height 10
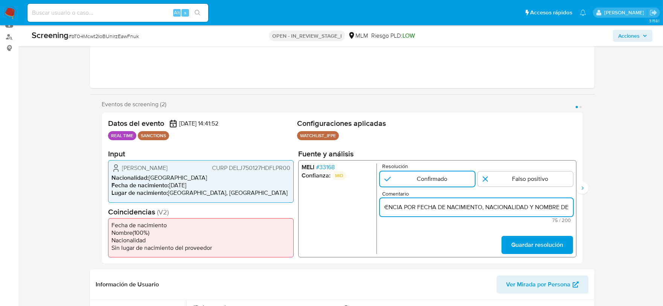
paste input "JORGE DELGADO LOPEZ, CON FECHA DE NACIMIENTO 27ENE1975, NACIONALIDAD MEXICANA"
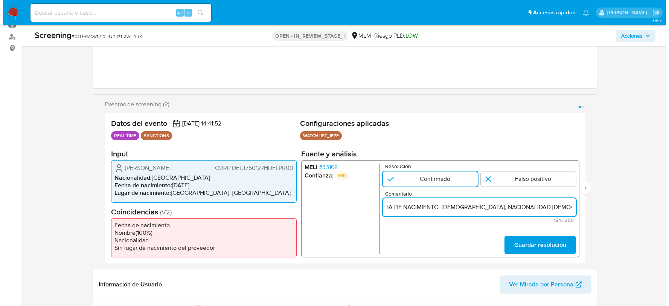
scroll to position [0, 328]
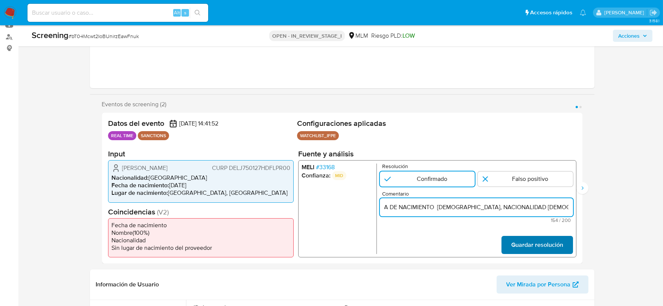
type input "SE CONFIRMA COINCIDENCIA POR FECHA DE NACIMIENTO, NACIONALIDAD Y NOMBRE DE JORG…"
click at [547, 246] on span "Guardar resolución" at bounding box center [537, 244] width 52 height 17
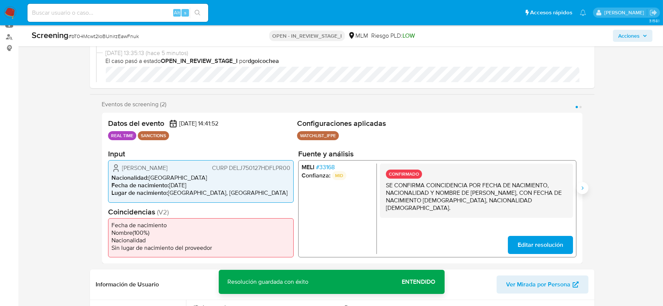
click at [585, 189] on button "Siguiente" at bounding box center [582, 188] width 12 height 12
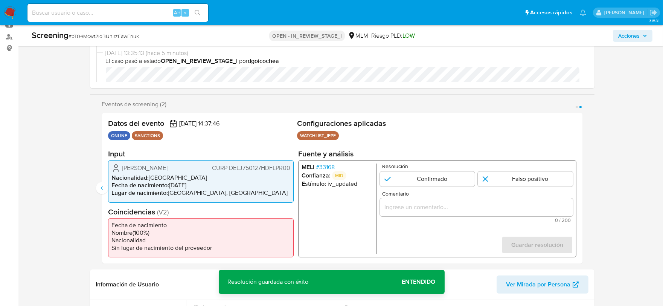
click at [328, 168] on span "# 33168" at bounding box center [324, 167] width 19 height 8
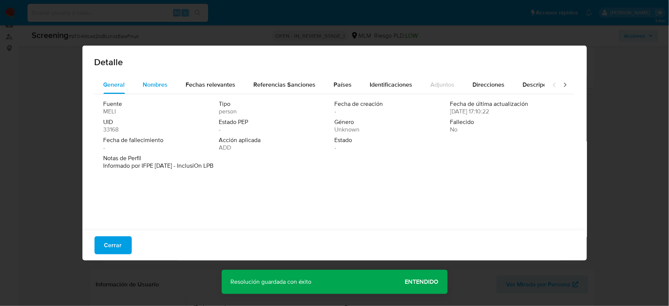
click at [155, 83] on span "Nombres" at bounding box center [155, 84] width 25 height 9
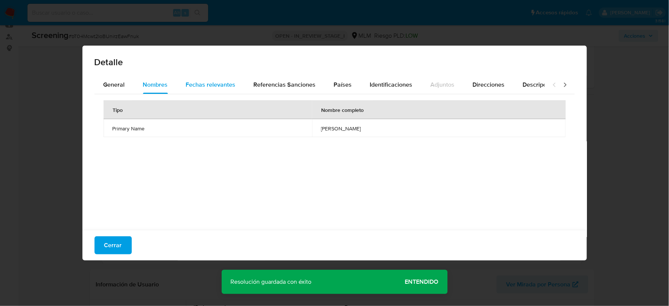
click at [197, 85] on span "Fechas relevantes" at bounding box center [211, 84] width 50 height 9
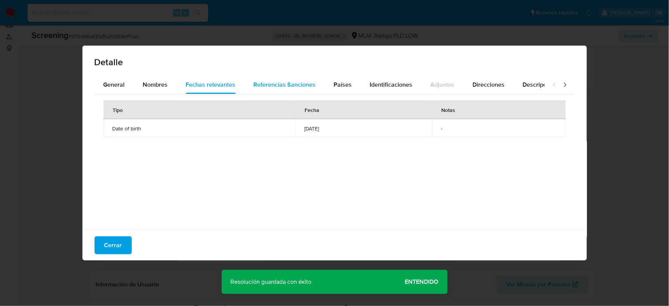
click at [268, 85] on span "Referencias Sanciones" at bounding box center [285, 84] width 62 height 9
click at [343, 87] on span "Países" at bounding box center [343, 84] width 18 height 9
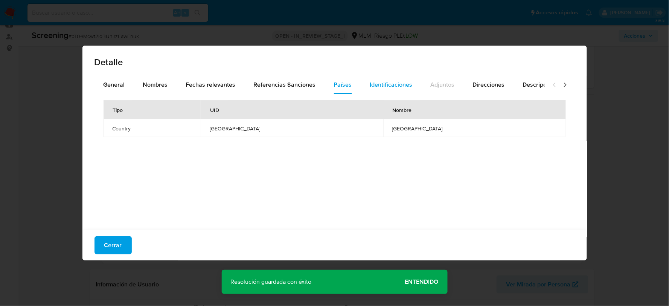
click at [386, 88] on span "Identificaciones" at bounding box center [391, 84] width 43 height 9
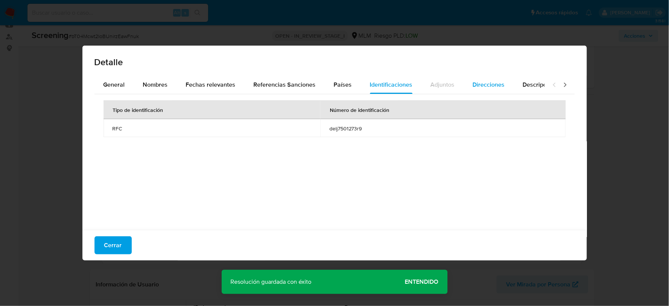
click at [477, 81] on span "Direcciones" at bounding box center [489, 84] width 32 height 9
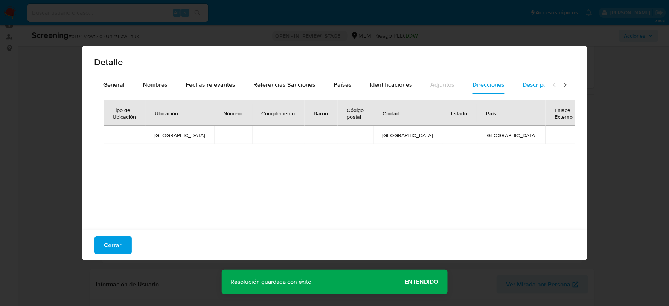
click at [535, 85] on span "Descripciones" at bounding box center [542, 84] width 38 height 9
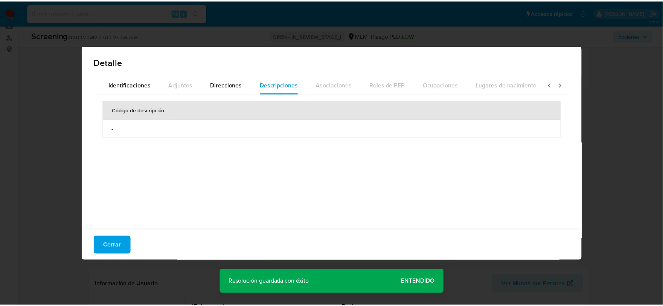
scroll to position [0, 267]
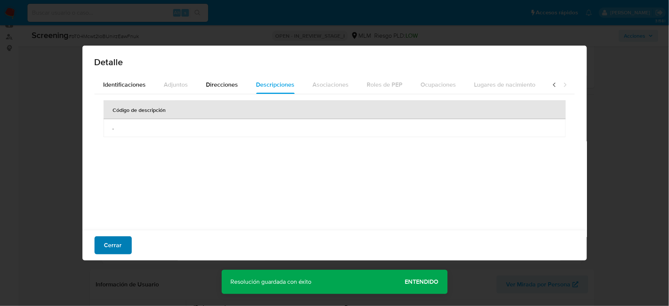
click at [112, 245] on span "Cerrar" at bounding box center [113, 245] width 18 height 17
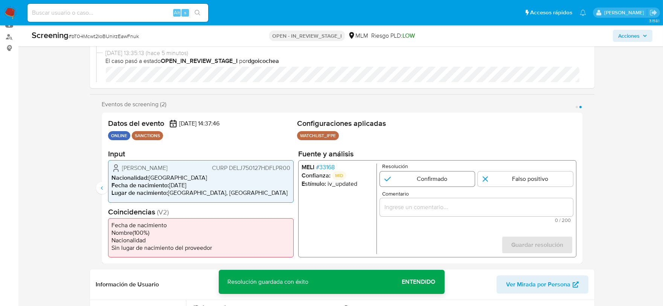
click at [445, 178] on input "2 de 2" at bounding box center [426, 178] width 95 height 15
radio input "true"
click at [427, 207] on input "Comentario" at bounding box center [475, 207] width 193 height 10
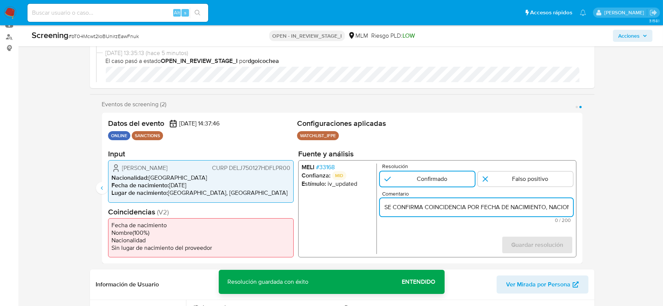
scroll to position [0, 328]
type input "SE CONFIRMA COINCIDENCIA POR FECHA DE NACIMIENTO, NACIONALIDAD Y NOMBRE DE [PER…"
click at [559, 245] on span "Guardar resolución" at bounding box center [537, 244] width 52 height 17
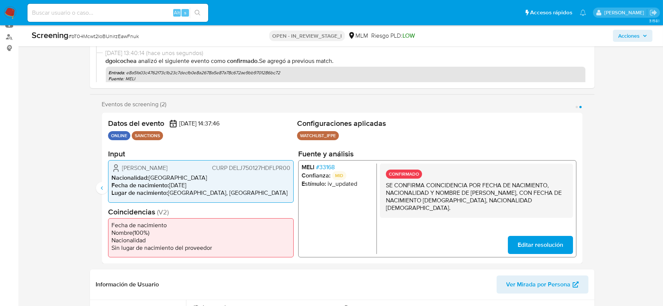
click at [623, 30] on span "Acciones" at bounding box center [628, 36] width 21 height 12
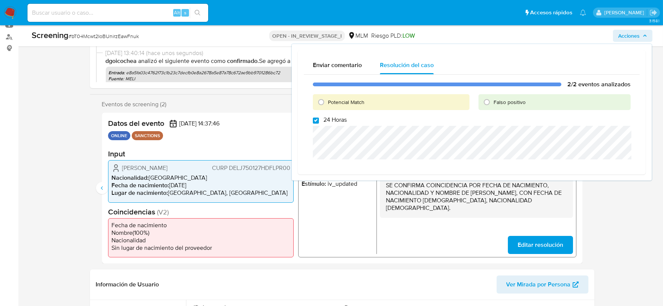
drag, startPoint x: 317, startPoint y: 121, endPoint x: 471, endPoint y: 185, distance: 167.4
click at [318, 120] on input "24 Horas" at bounding box center [316, 120] width 6 height 6
checkbox input "false"
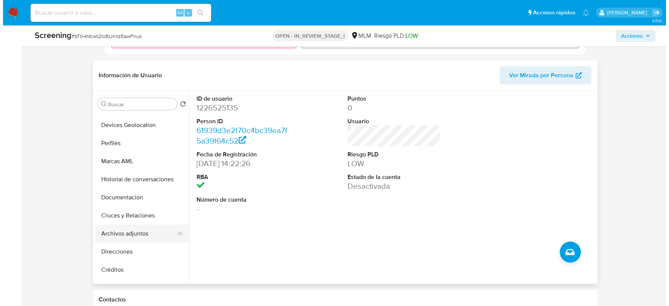
scroll to position [125, 0]
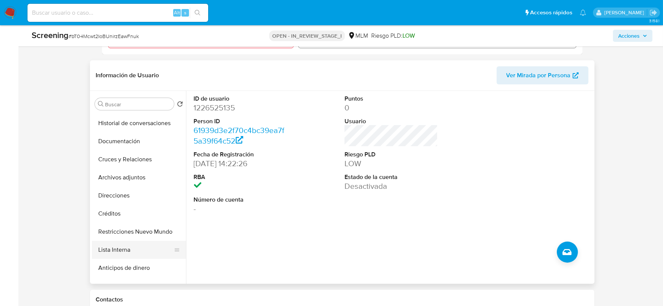
click at [130, 251] on button "Lista Interna" at bounding box center [136, 250] width 88 height 18
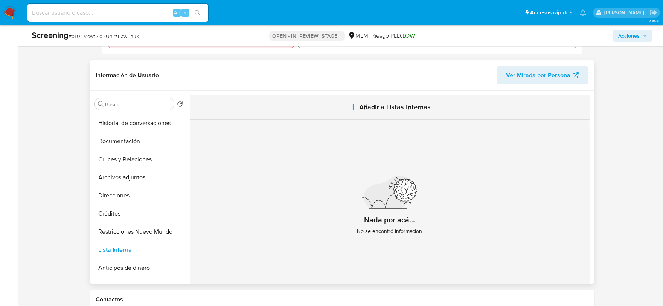
click at [401, 103] on span "Añadir a Listas Internas" at bounding box center [395, 107] width 72 height 8
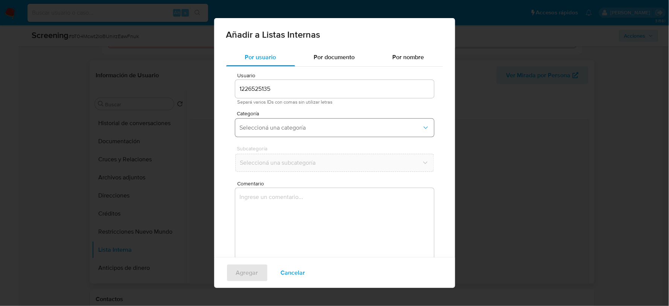
click at [295, 127] on span "Seleccioná una categoría" at bounding box center [331, 128] width 182 height 8
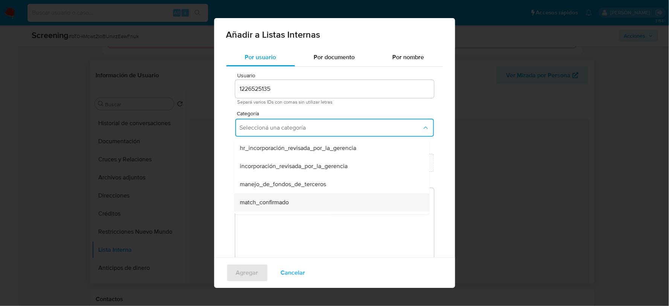
click at [262, 204] on span "match_confirmado" at bounding box center [264, 202] width 49 height 8
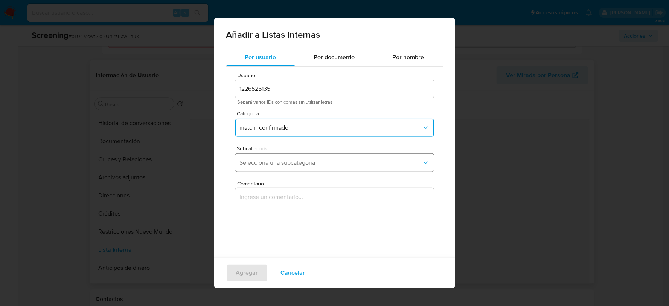
click at [268, 166] on span "Seleccioná una subcategoría" at bounding box center [331, 163] width 182 height 8
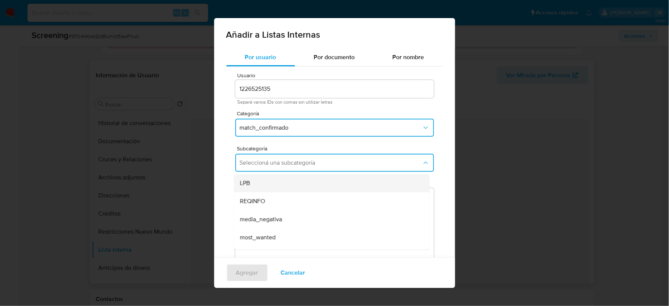
click at [251, 179] on div "LPB" at bounding box center [329, 183] width 179 height 18
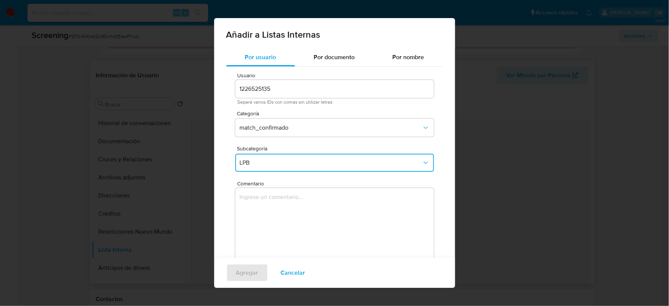
click at [259, 209] on textarea "Comentario" at bounding box center [334, 224] width 199 height 72
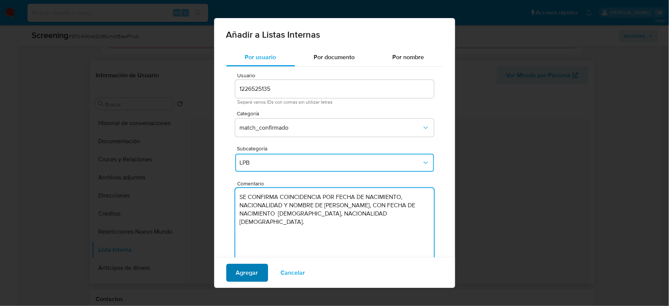
type textarea "SE CONFIRMA COINCIDENCIA POR FECHA DE NACIMIENTO, NACIONALIDAD Y NOMBRE DE JORG…"
click at [262, 269] on button "Agregar" at bounding box center [247, 273] width 42 height 18
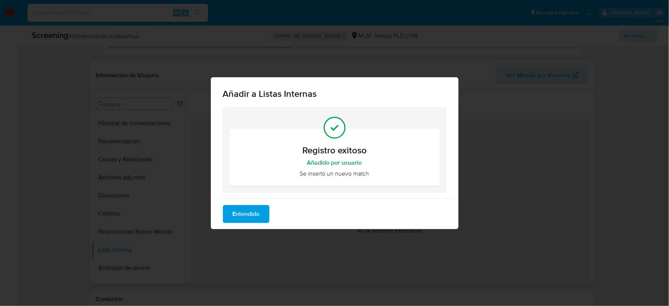
click at [258, 210] on span "Entendido" at bounding box center [246, 214] width 27 height 17
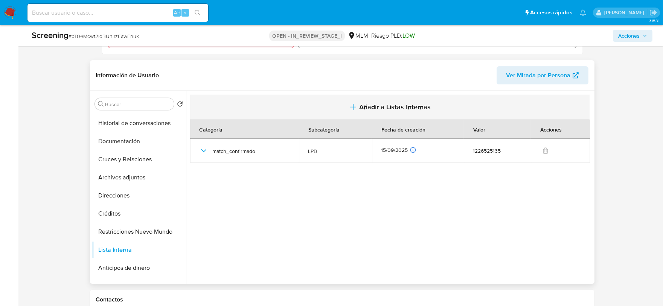
click at [366, 100] on button "Añadir a Listas Internas" at bounding box center [389, 106] width 399 height 25
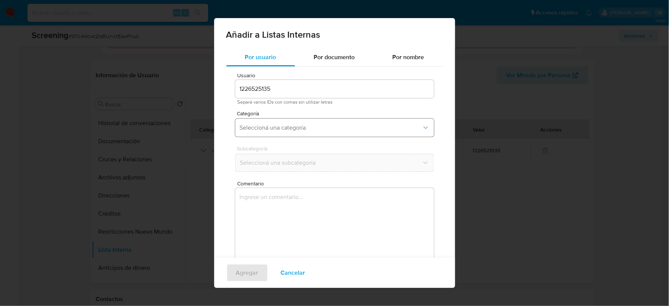
click at [296, 125] on span "Seleccioná una categoría" at bounding box center [331, 128] width 182 height 8
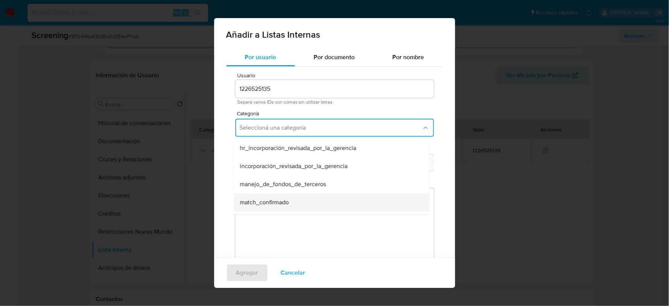
click at [265, 201] on span "match_confirmado" at bounding box center [264, 202] width 49 height 8
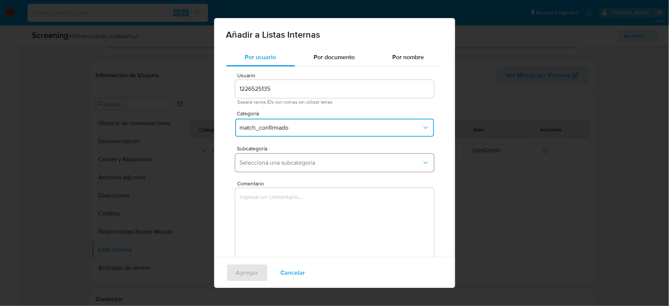
click at [281, 162] on span "Seleccioná una subcategoría" at bounding box center [331, 163] width 182 height 8
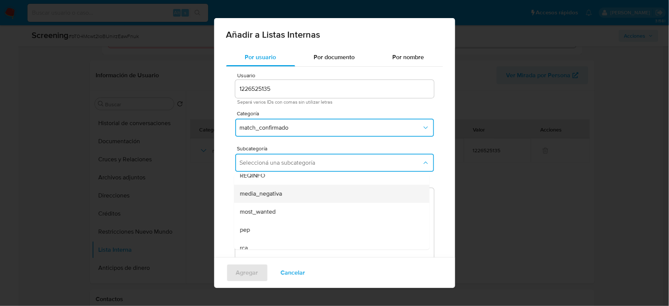
scroll to position [51, 0]
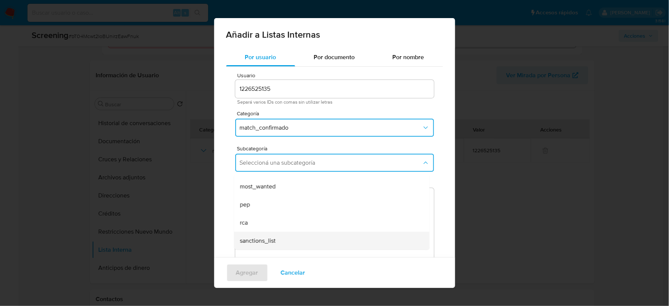
click at [271, 237] on span "sanctions_list" at bounding box center [258, 241] width 36 height 8
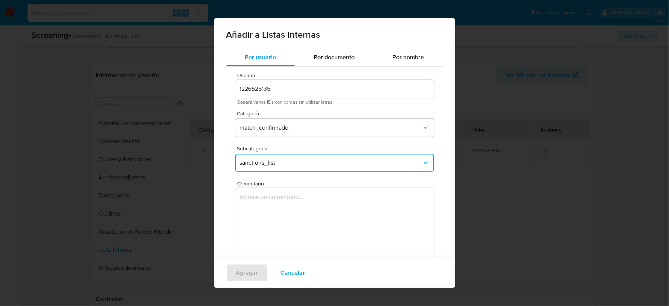
click at [273, 220] on textarea "Comentario" at bounding box center [334, 224] width 199 height 72
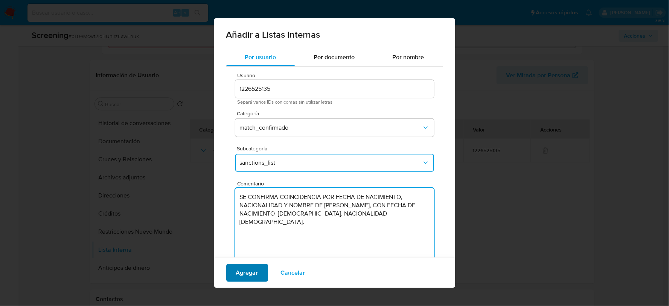
type textarea "SE CONFIRMA COINCIDENCIA POR FECHA DE NACIMIENTO, NACIONALIDAD Y NOMBRE DE JORG…"
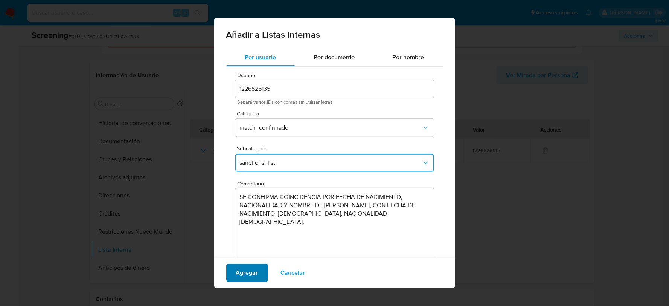
click at [251, 271] on span "Agregar" at bounding box center [247, 272] width 22 height 17
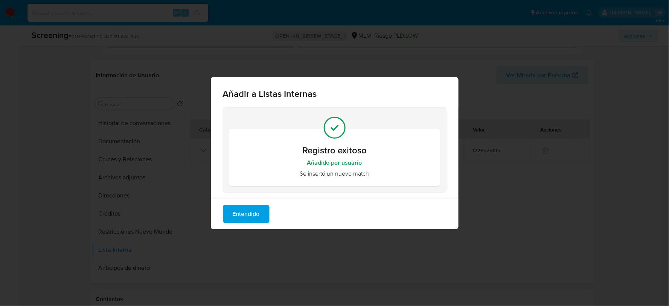
click at [245, 212] on span "Entendido" at bounding box center [246, 214] width 27 height 17
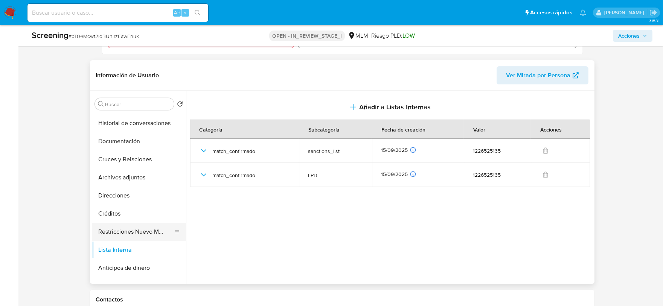
click at [156, 229] on button "Restricciones Nuevo Mundo" at bounding box center [136, 231] width 88 height 18
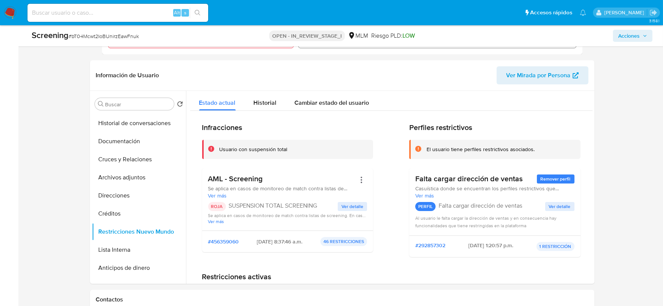
click at [633, 33] on span "Acciones" at bounding box center [628, 36] width 21 height 12
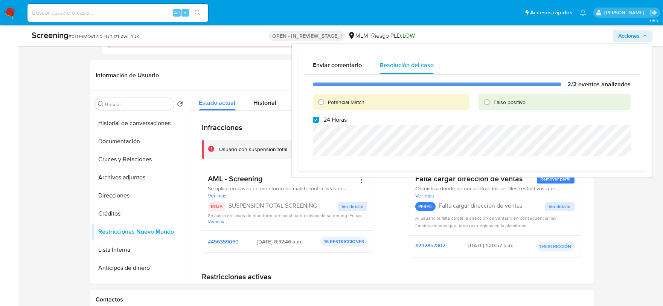
click at [327, 107] on div "Potencial Match" at bounding box center [391, 102] width 157 height 16
click at [322, 104] on input "Potencial Match" at bounding box center [321, 102] width 12 height 12
radio input "true"
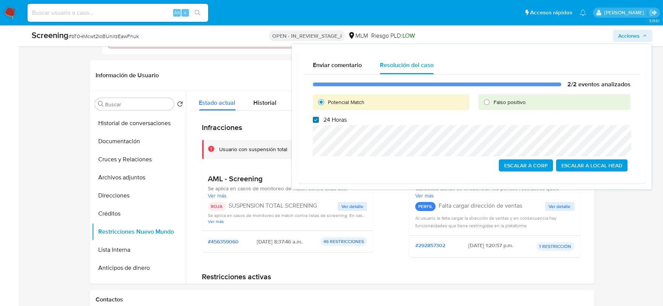
click at [317, 119] on input "24 Horas" at bounding box center [316, 120] width 6 height 6
checkbox input "false"
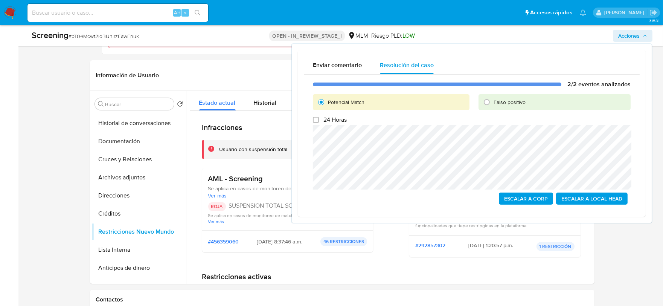
click at [592, 200] on span "Escalar a Local Head" at bounding box center [591, 198] width 61 height 11
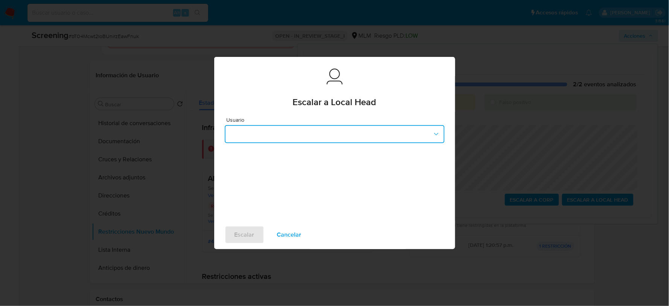
click at [234, 139] on button "button" at bounding box center [335, 134] width 220 height 18
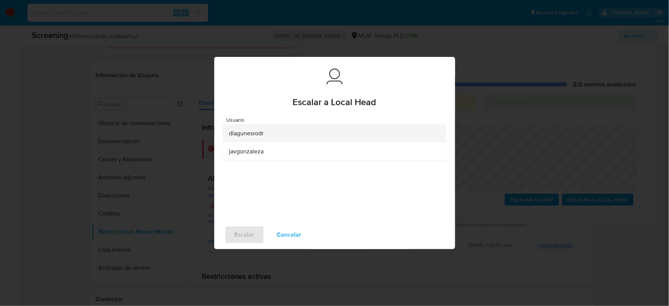
click at [239, 135] on span "dlagunesrodr" at bounding box center [246, 134] width 35 height 8
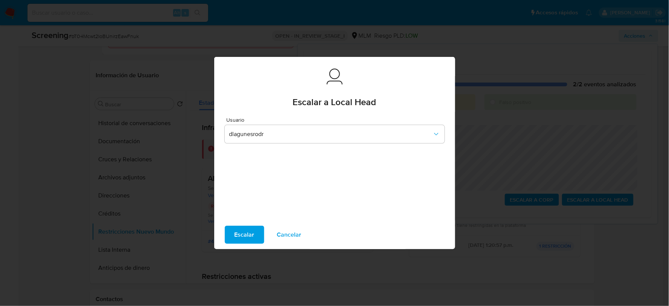
click at [248, 231] on span "Escalar" at bounding box center [245, 234] width 20 height 17
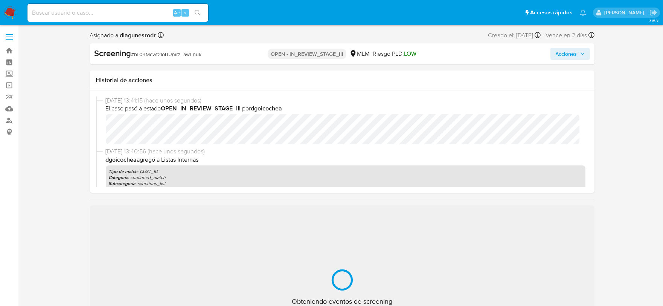
select select "10"
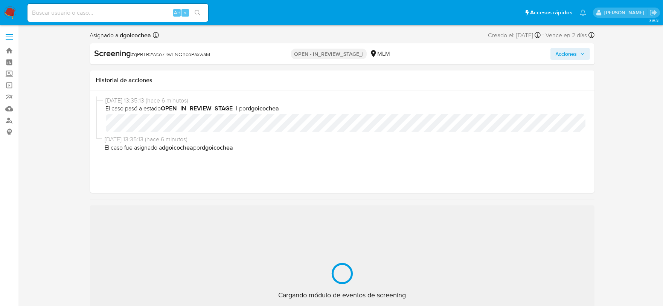
select select "10"
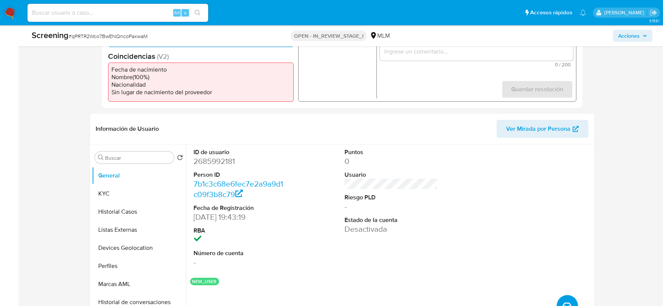
scroll to position [251, 0]
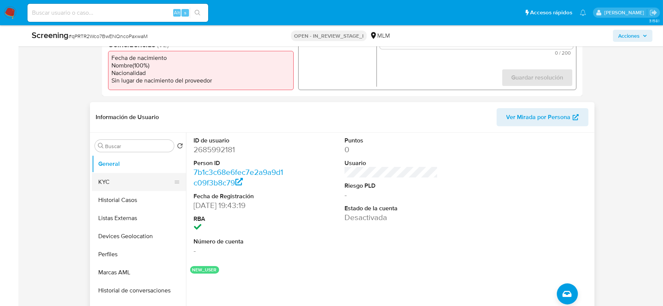
click at [116, 184] on button "KYC" at bounding box center [136, 182] width 88 height 18
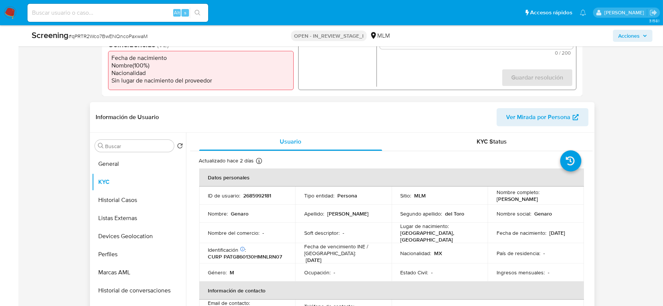
click at [266, 250] on div "Identificación CIC: 230011281 : CURP PATG860130HMNLRN07" at bounding box center [247, 253] width 78 height 14
click at [269, 255] on p "CURP PATG860130HMNLRN07" at bounding box center [245, 256] width 74 height 7
copy p "PATG860130HMNLRN07"
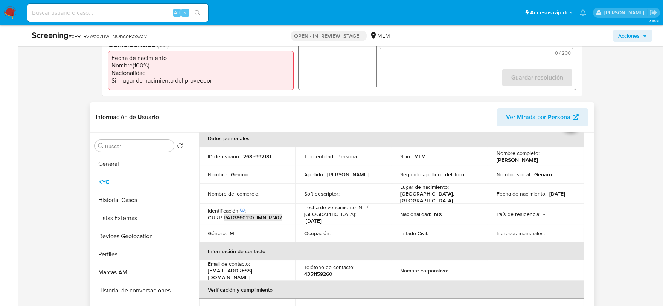
scroll to position [0, 0]
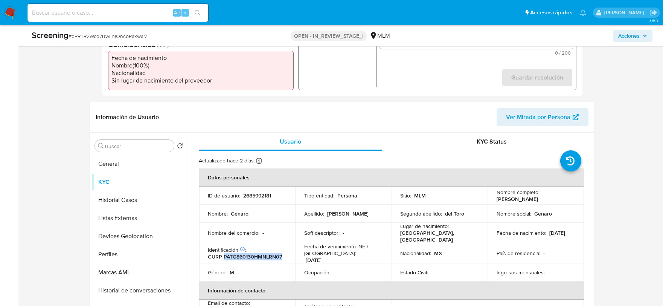
click at [630, 40] on span "Acciones" at bounding box center [628, 36] width 21 height 12
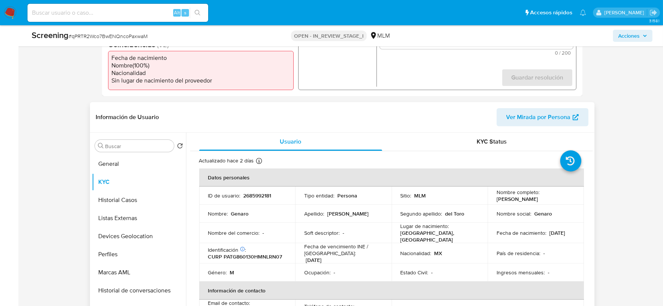
scroll to position [42, 0]
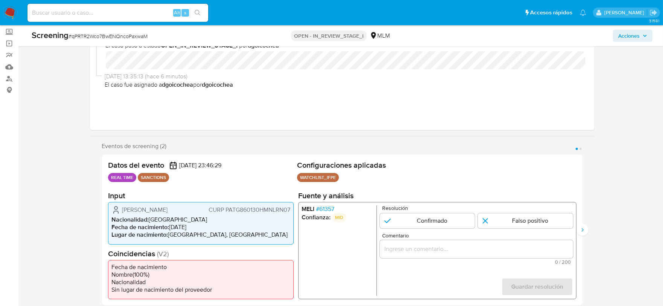
click at [325, 209] on span "# 61357" at bounding box center [324, 209] width 18 height 8
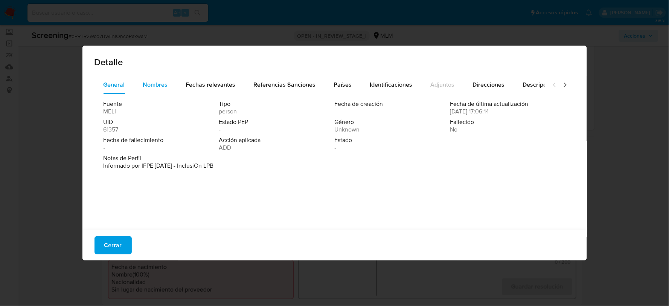
click at [157, 88] on div "Nombres" at bounding box center [155, 85] width 25 height 18
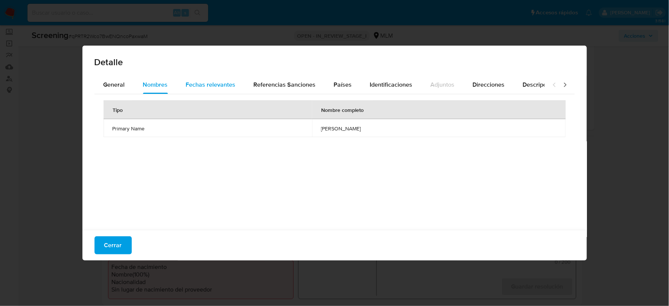
click at [219, 87] on span "Fechas relevantes" at bounding box center [211, 84] width 50 height 9
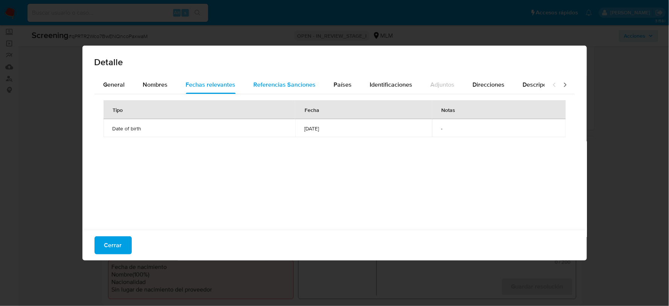
click at [263, 83] on span "Referencias Sanciones" at bounding box center [285, 84] width 62 height 9
click at [355, 87] on button "Países" at bounding box center [343, 85] width 36 height 18
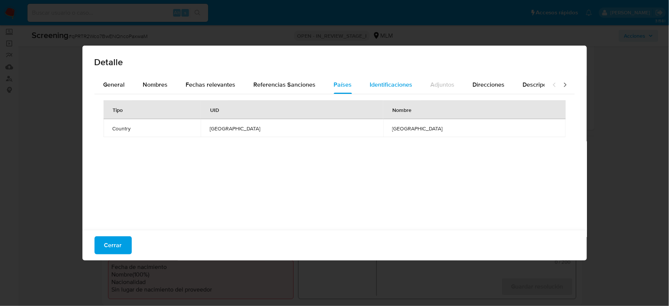
click at [366, 81] on button "Identificaciones" at bounding box center [391, 85] width 61 height 18
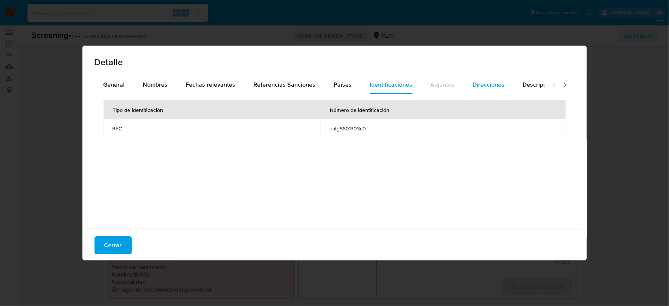
drag, startPoint x: 488, startPoint y: 82, endPoint x: 501, endPoint y: 80, distance: 13.4
click at [488, 83] on span "Direcciones" at bounding box center [489, 84] width 32 height 9
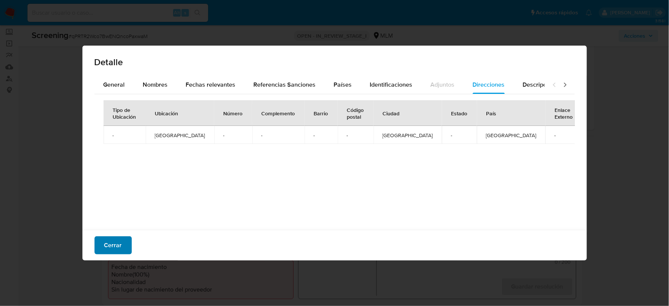
click at [111, 242] on span "Cerrar" at bounding box center [113, 245] width 18 height 17
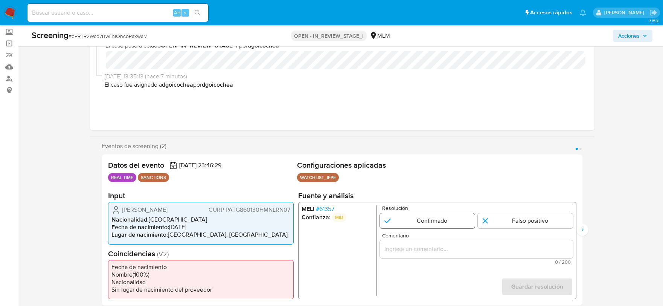
click at [403, 220] on input "1 de 2" at bounding box center [426, 220] width 95 height 15
radio input "true"
click at [401, 251] on input "Comentario" at bounding box center [475, 249] width 193 height 10
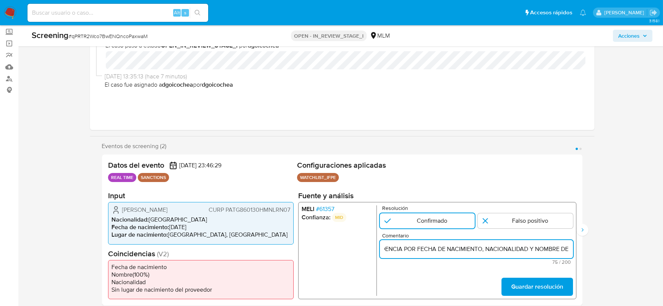
scroll to position [0, 0]
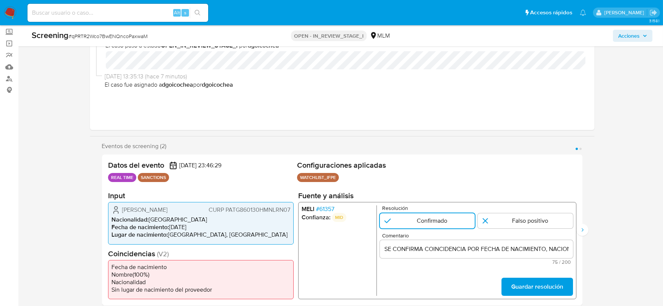
click at [539, 244] on input "SE CONFIRMA COINCIDENCIA POR FECHA DE NACIMIENTO, NACIONALIDAD Y NOMBRE DE" at bounding box center [475, 249] width 193 height 10
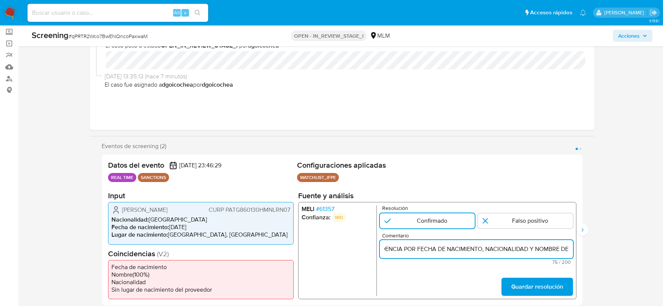
paste input "GENARO PLANCARTE DEL TORO, CON FECHA DE NACIMIENTO 30ENE1986, NACIONALIDAD MEXI…"
type input "SE CONFIRMA COINCIDENCIA POR FECHA DE NACIMIENTO, NACIONALIDAD Y NOMBRE DE GENA…"
click at [539, 290] on span "Guardar resolución" at bounding box center [537, 286] width 52 height 17
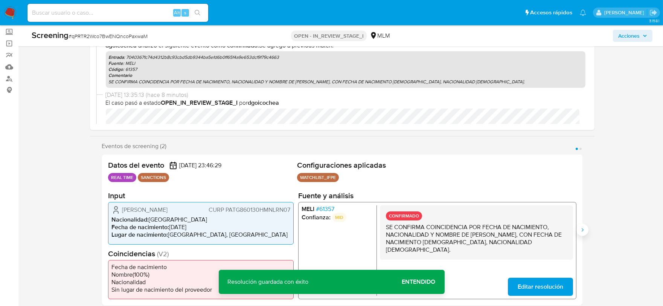
click at [585, 230] on icon "Siguiente" at bounding box center [582, 230] width 6 height 6
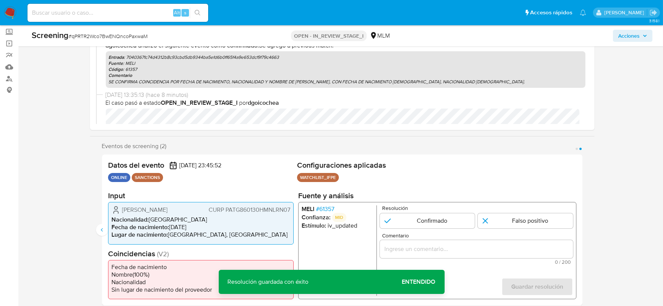
click at [327, 208] on span "# 61357" at bounding box center [324, 209] width 18 height 8
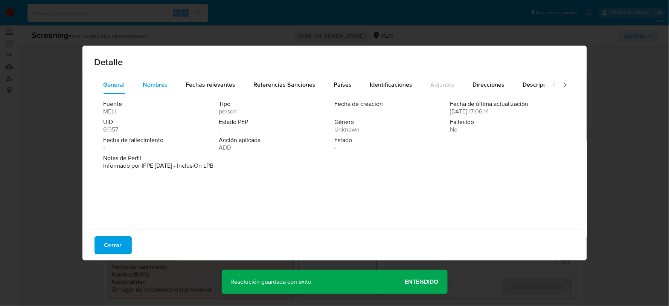
click at [148, 85] on span "Nombres" at bounding box center [155, 84] width 25 height 9
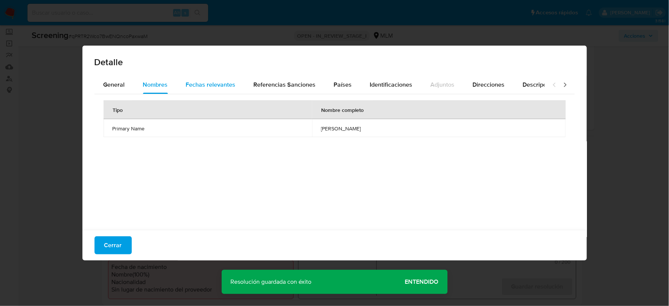
drag, startPoint x: 210, startPoint y: 80, endPoint x: 213, endPoint y: 82, distance: 3.9
click at [209, 80] on span "Fechas relevantes" at bounding box center [211, 84] width 50 height 9
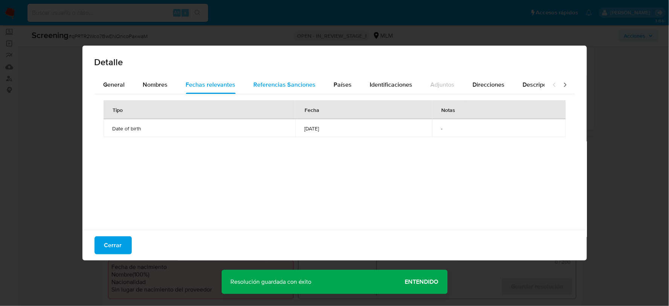
click at [273, 87] on span "Referencias Sanciones" at bounding box center [285, 84] width 62 height 9
click at [344, 81] on span "Países" at bounding box center [343, 84] width 18 height 9
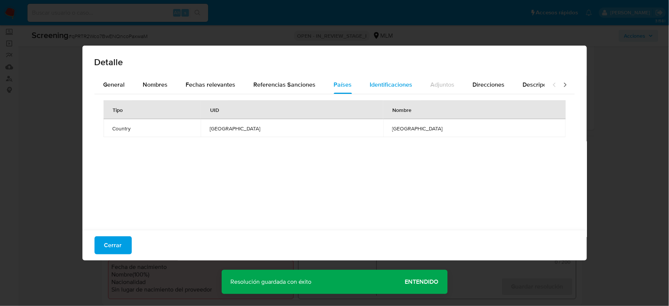
click at [380, 80] on span "Identificaciones" at bounding box center [391, 84] width 43 height 9
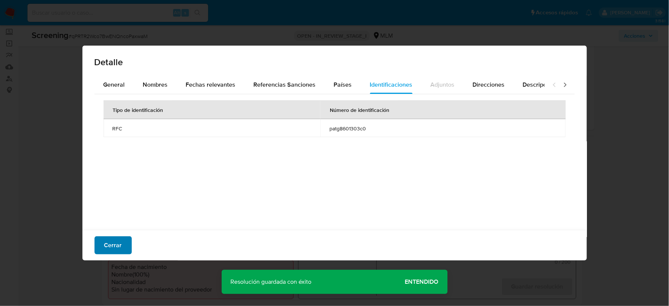
click at [118, 247] on span "Cerrar" at bounding box center [113, 245] width 18 height 17
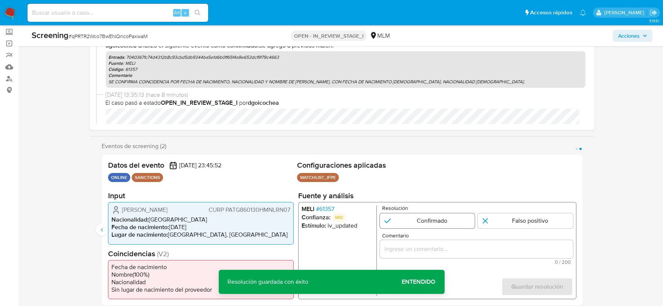
click at [417, 221] on input "2 de 2" at bounding box center [426, 220] width 95 height 15
radio input "true"
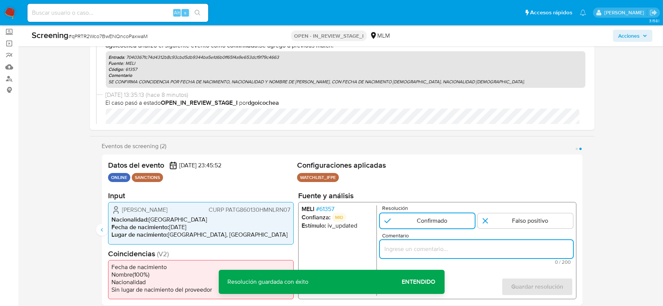
click at [414, 245] on input "Comentario" at bounding box center [475, 249] width 193 height 10
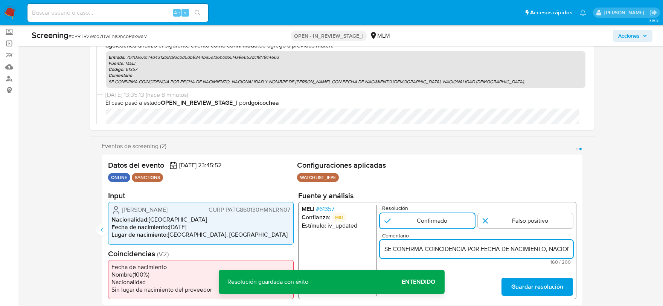
scroll to position [0, 350]
type input "SE CONFIRMA COINCIDENCIA POR FECHA DE NACIMIENTO, NACIONALIDAD Y NOMBRE DE GENA…"
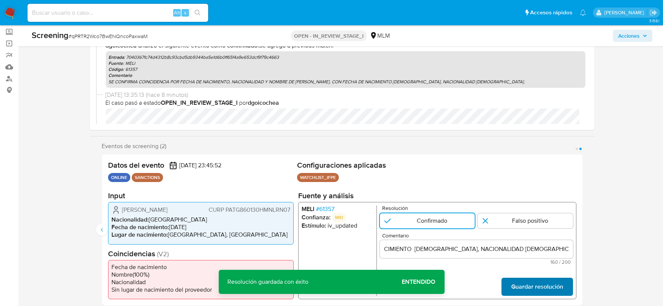
click at [533, 283] on span "Guardar resolución" at bounding box center [537, 286] width 52 height 17
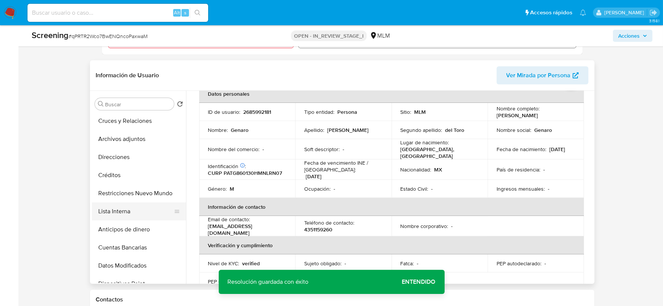
scroll to position [167, 0]
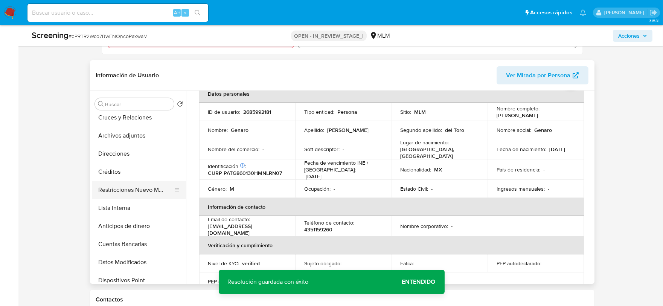
click at [133, 192] on button "Restricciones Nuevo Mundo" at bounding box center [136, 190] width 88 height 18
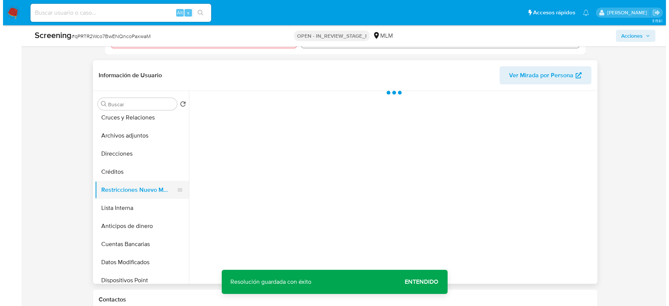
scroll to position [0, 0]
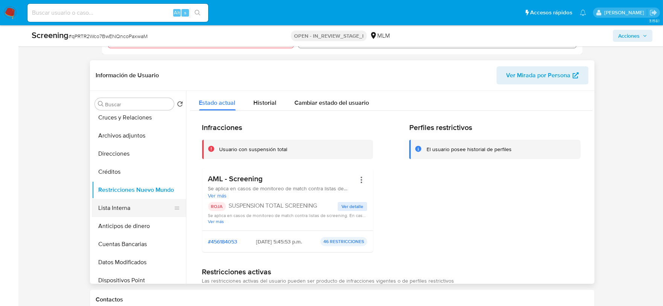
click at [131, 207] on button "Lista Interna" at bounding box center [136, 208] width 88 height 18
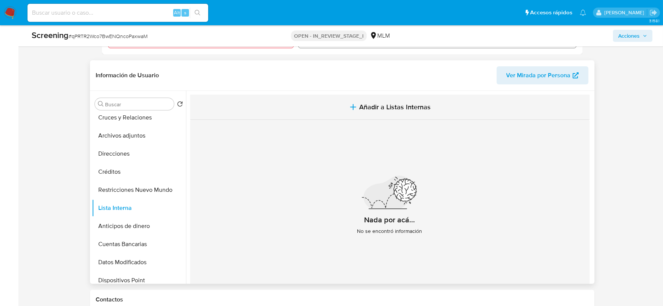
click at [384, 110] on span "Añadir a Listas Internas" at bounding box center [395, 107] width 72 height 8
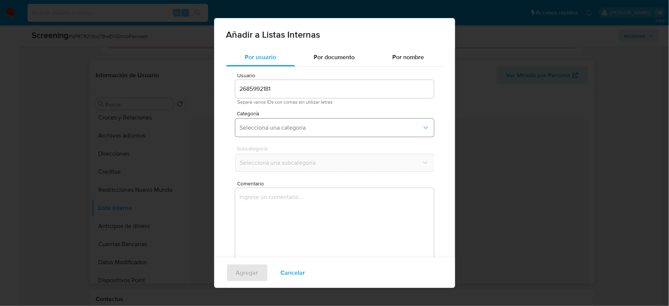
click at [296, 134] on button "Seleccioná una categoría" at bounding box center [334, 128] width 199 height 18
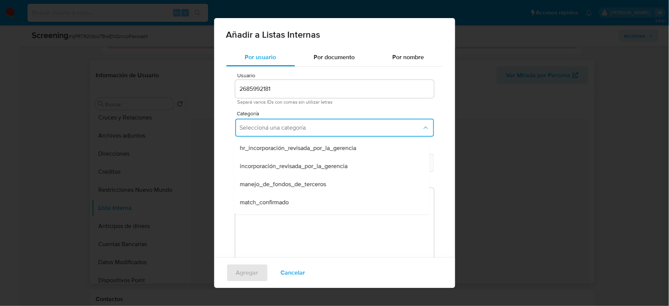
drag, startPoint x: 256, startPoint y: 204, endPoint x: 262, endPoint y: 184, distance: 20.5
click at [256, 204] on span "match_confirmado" at bounding box center [264, 202] width 49 height 8
click at [272, 159] on span "Seleccioná una subcategoría" at bounding box center [331, 163] width 182 height 8
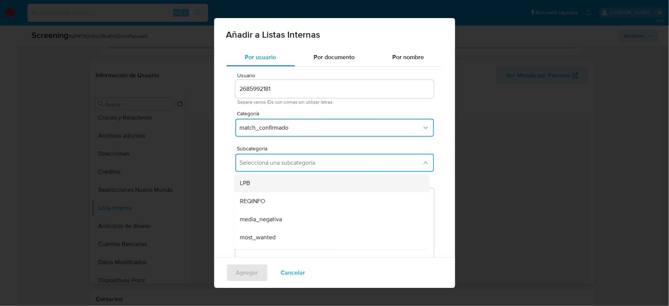
click at [260, 183] on div "LPB" at bounding box center [329, 183] width 179 height 18
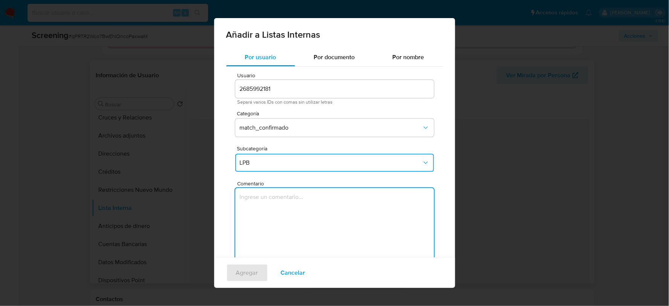
click at [264, 206] on textarea "Comentario" at bounding box center [334, 224] width 199 height 72
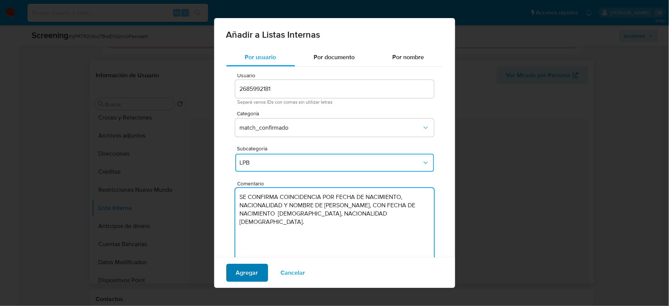
type textarea "SE CONFIRMA COINCIDENCIA POR FECHA DE NACIMIENTO, NACIONALIDAD Y NOMBRE DE GENA…"
click at [254, 268] on span "Agregar" at bounding box center [247, 272] width 22 height 17
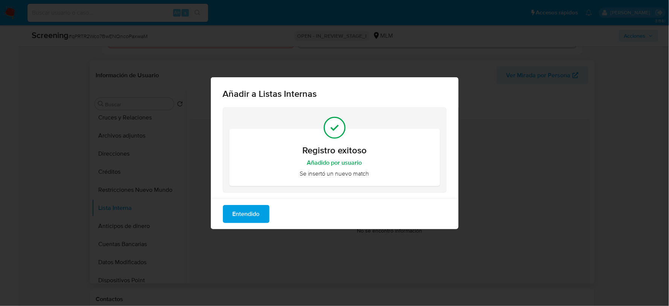
click at [267, 216] on button "Entendido" at bounding box center [246, 214] width 47 height 18
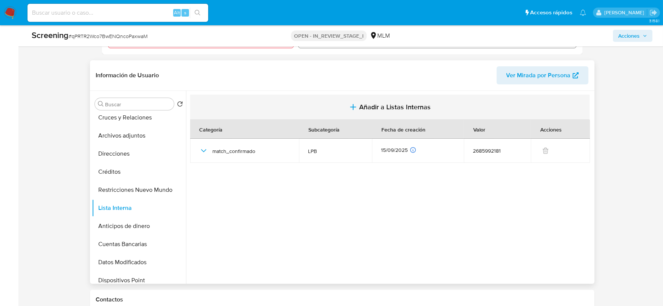
click at [357, 105] on button "Añadir a Listas Internas" at bounding box center [389, 106] width 399 height 25
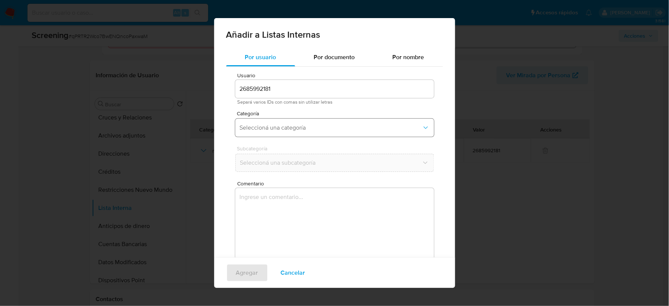
click at [279, 128] on span "Seleccioná una categoría" at bounding box center [331, 128] width 182 height 8
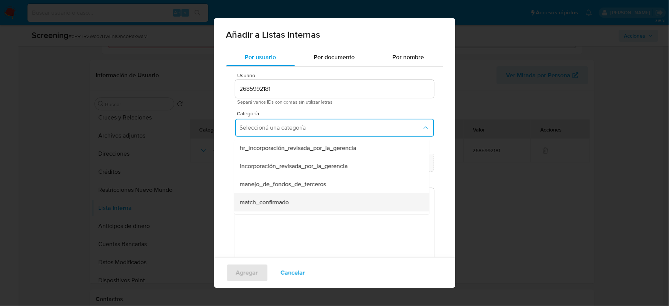
click at [268, 202] on span "match_confirmado" at bounding box center [264, 202] width 49 height 8
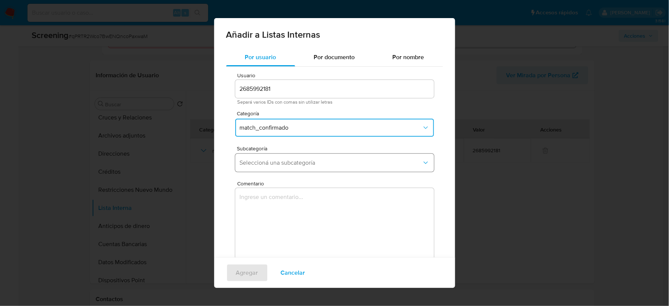
click at [269, 163] on span "Seleccioná una subcategoría" at bounding box center [331, 163] width 182 height 8
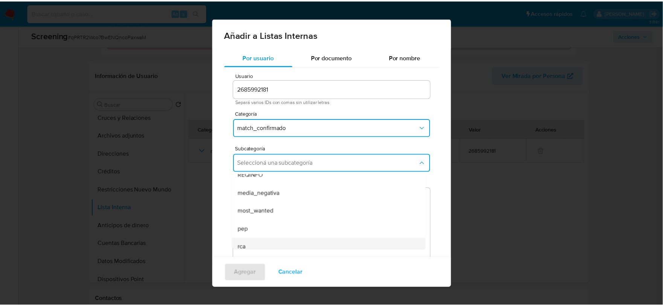
scroll to position [51, 0]
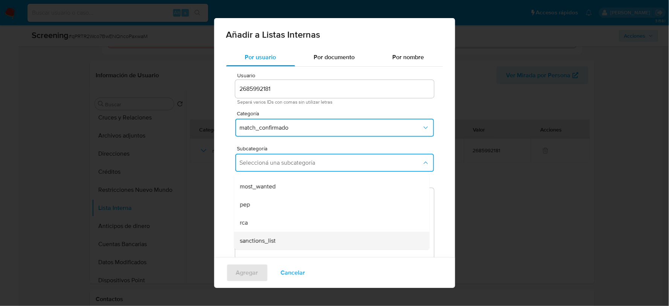
click at [254, 237] on span "sanctions_list" at bounding box center [258, 241] width 36 height 8
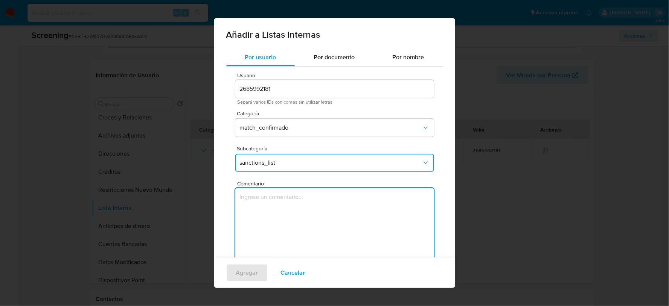
click at [253, 209] on textarea "Comentario" at bounding box center [334, 224] width 199 height 72
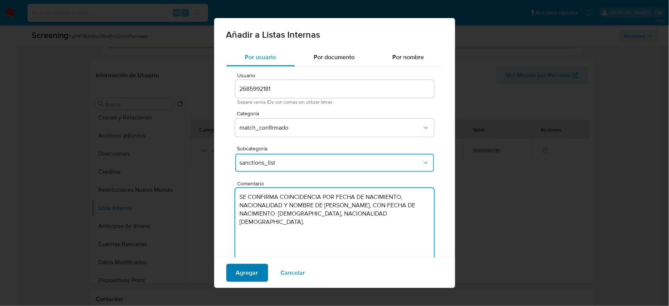
type textarea "SE CONFIRMA COINCIDENCIA POR FECHA DE NACIMIENTO, NACIONALIDAD Y NOMBRE DE GENA…"
click at [244, 275] on span "Agregar" at bounding box center [247, 272] width 22 height 17
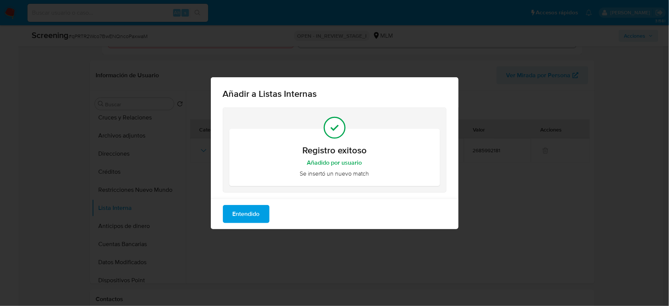
click at [246, 213] on span "Entendido" at bounding box center [246, 214] width 27 height 17
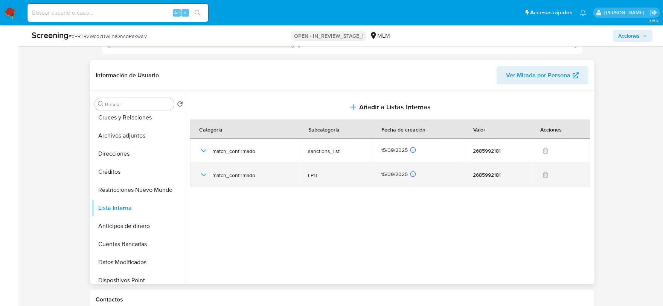
scroll to position [167, 0]
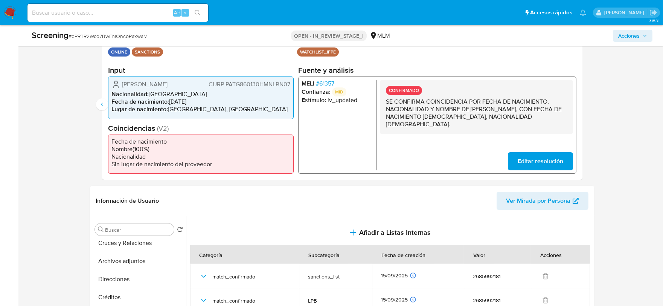
click at [330, 81] on span "# 61357" at bounding box center [324, 84] width 18 height 8
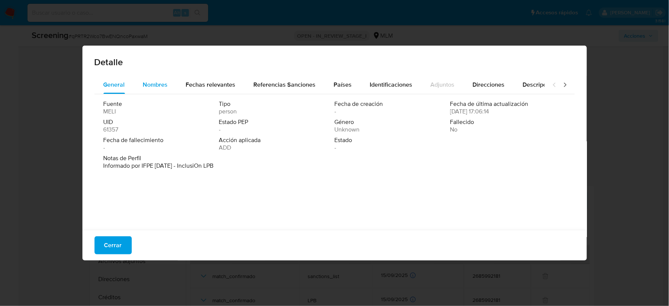
click at [148, 85] on span "Nombres" at bounding box center [155, 84] width 25 height 9
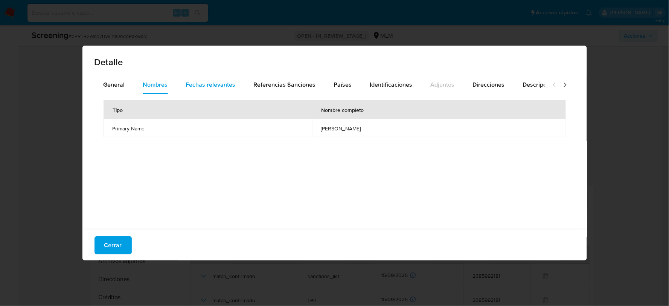
click at [209, 80] on span "Fechas relevantes" at bounding box center [211, 84] width 50 height 9
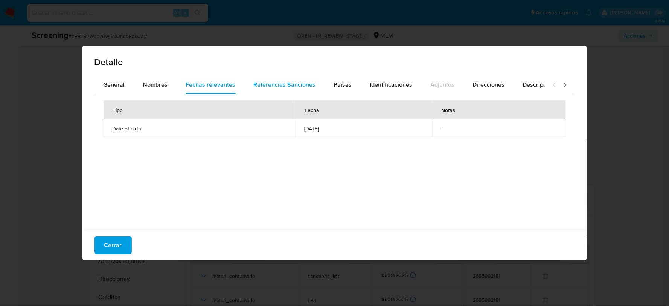
click at [264, 84] on span "Referencias Sanciones" at bounding box center [285, 84] width 62 height 9
click at [119, 82] on span "General" at bounding box center [114, 84] width 21 height 9
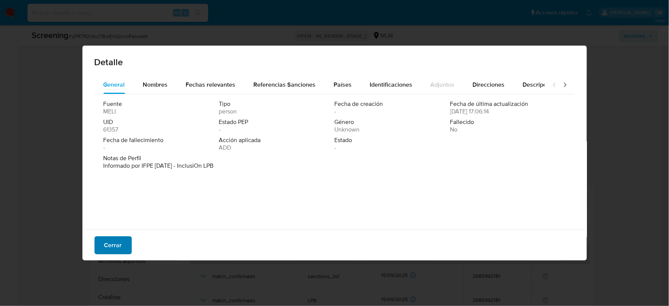
click at [106, 242] on span "Cerrar" at bounding box center [113, 245] width 18 height 17
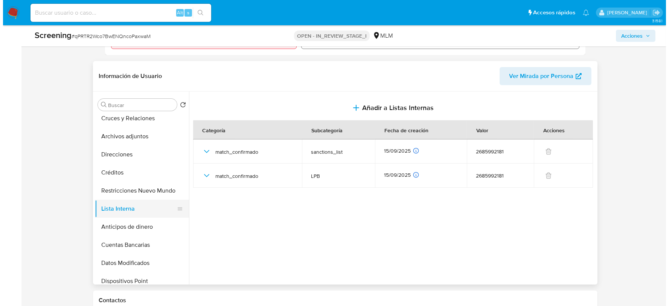
scroll to position [293, 0]
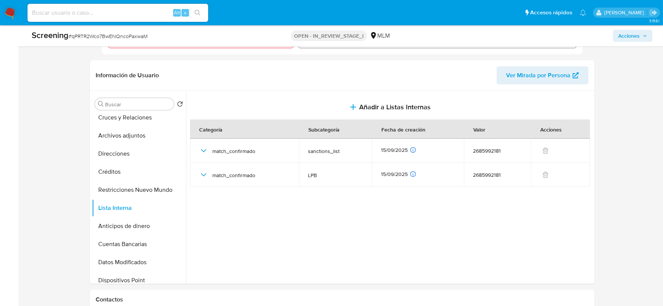
click at [619, 34] on span "Acciones" at bounding box center [628, 36] width 21 height 12
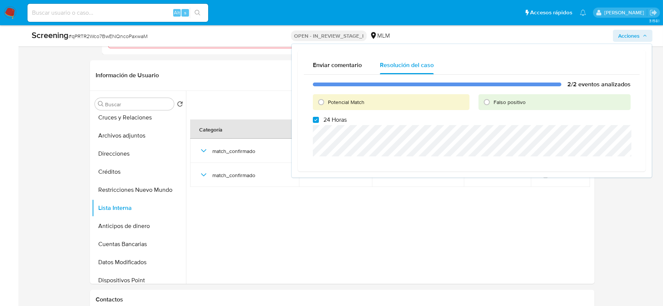
click at [343, 103] on span "Potencial Match" at bounding box center [346, 102] width 37 height 8
click at [327, 103] on input "Potencial Match" at bounding box center [321, 102] width 12 height 12
radio input "true"
click at [320, 118] on label "24 Horas" at bounding box center [330, 120] width 34 height 8
click at [319, 118] on input "24 Horas" at bounding box center [316, 120] width 6 height 6
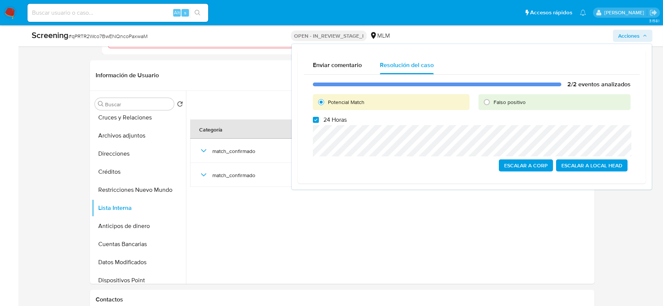
checkbox input "false"
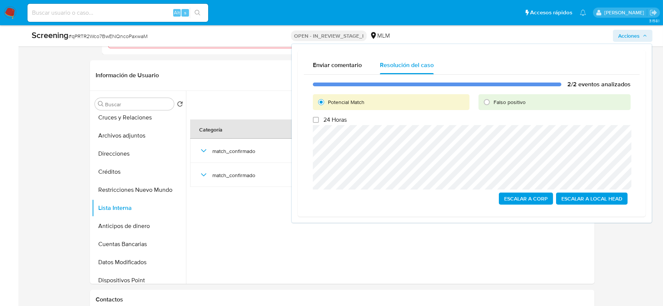
click at [581, 196] on span "Escalar a Local Head" at bounding box center [591, 198] width 61 height 11
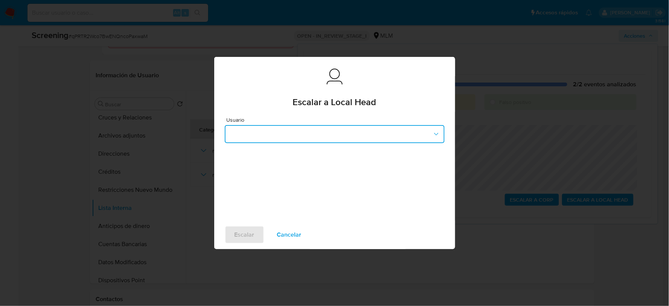
click at [245, 128] on button "button" at bounding box center [335, 134] width 220 height 18
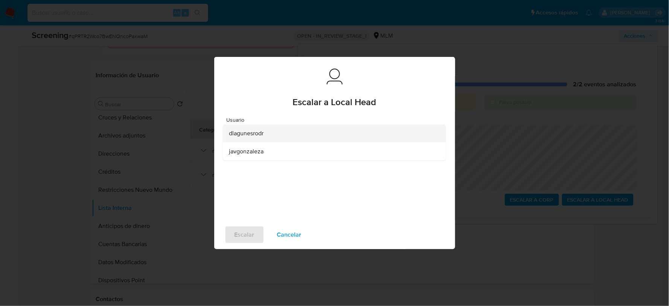
click at [245, 131] on span "dlagunesrodr" at bounding box center [246, 134] width 35 height 8
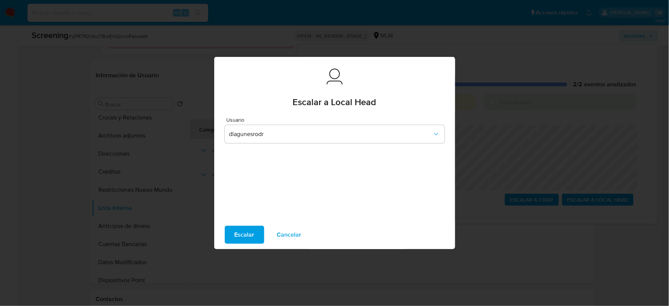
click at [235, 234] on span "Escalar" at bounding box center [245, 234] width 20 height 17
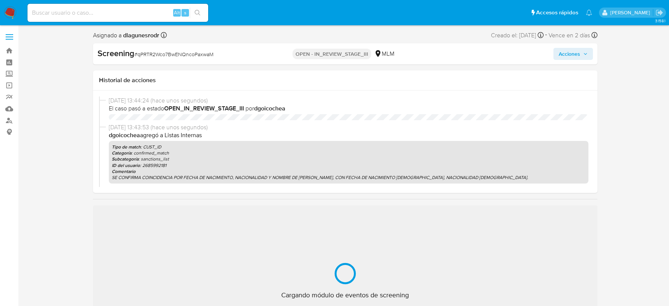
select select "10"
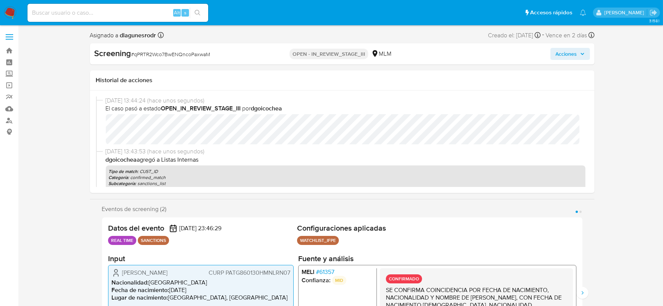
scroll to position [125, 0]
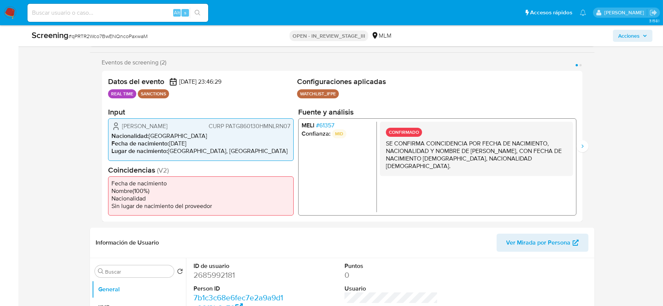
click at [330, 125] on span "# 61357" at bounding box center [324, 126] width 18 height 8
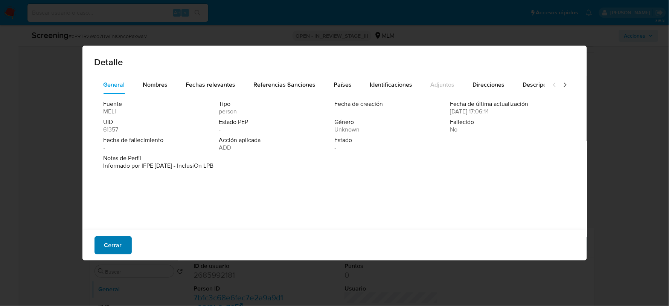
click at [120, 242] on span "Cerrar" at bounding box center [113, 245] width 18 height 17
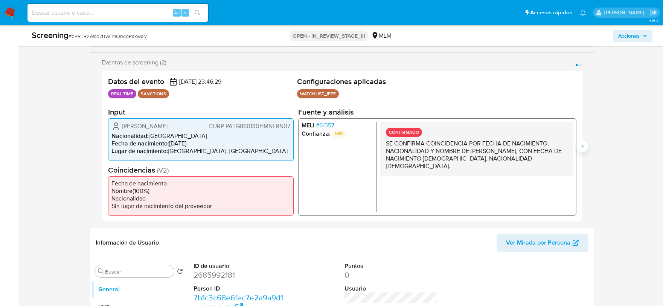
click at [582, 143] on icon "Siguiente" at bounding box center [582, 146] width 6 height 6
click at [327, 123] on span "# 61357" at bounding box center [324, 126] width 18 height 8
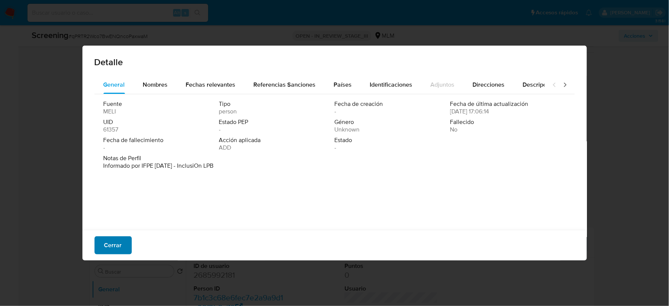
drag, startPoint x: 112, startPoint y: 240, endPoint x: 112, endPoint y: 235, distance: 4.9
click at [112, 239] on span "Cerrar" at bounding box center [113, 245] width 18 height 17
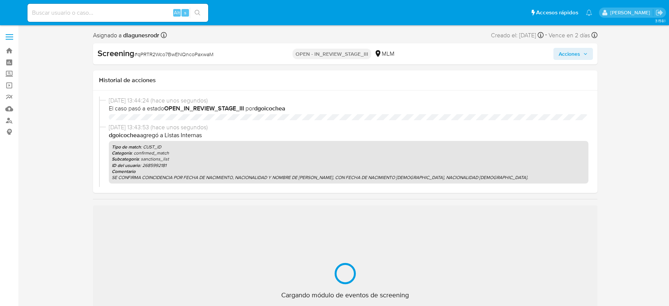
select select "10"
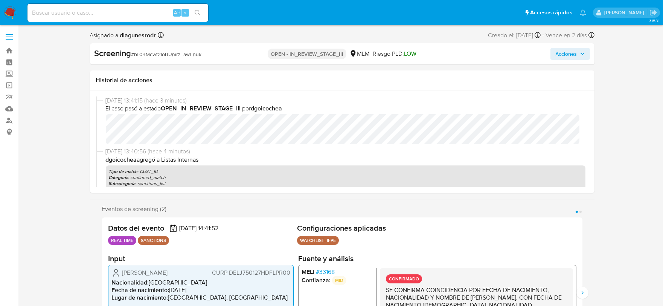
click at [327, 270] on span "# 33168" at bounding box center [324, 272] width 19 height 8
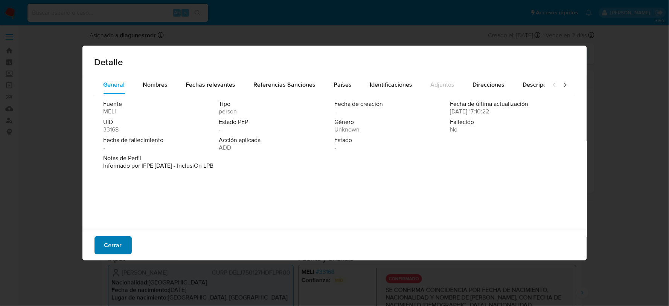
click at [125, 236] on button "Cerrar" at bounding box center [112, 245] width 37 height 18
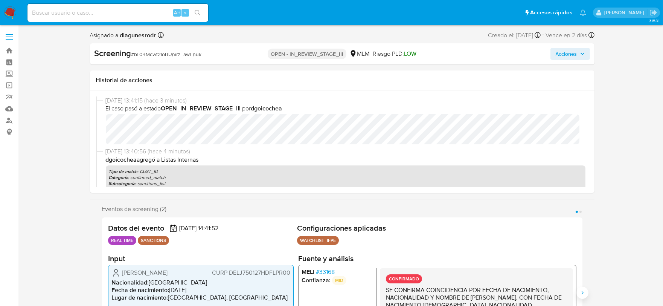
click at [578, 290] on button "Siguiente" at bounding box center [582, 292] width 12 height 12
click at [330, 271] on span "# 33168" at bounding box center [324, 272] width 19 height 8
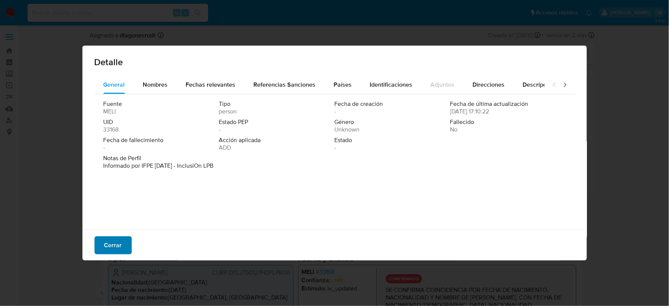
click at [119, 245] on span "Cerrar" at bounding box center [113, 245] width 18 height 17
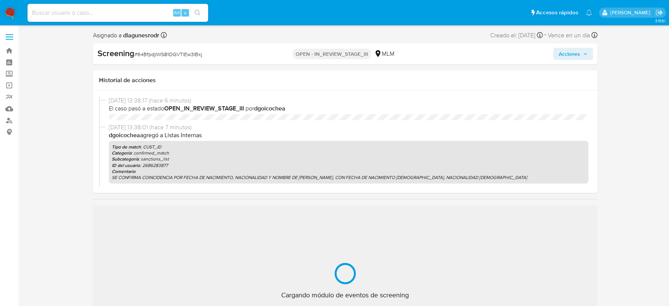
select select "10"
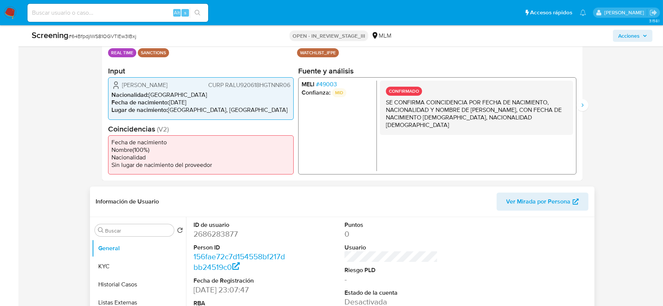
scroll to position [167, 0]
click at [329, 83] on span "# 49003" at bounding box center [325, 84] width 21 height 8
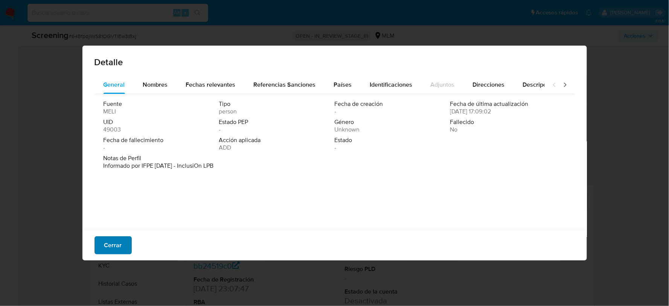
click at [122, 242] on button "Cerrar" at bounding box center [112, 245] width 37 height 18
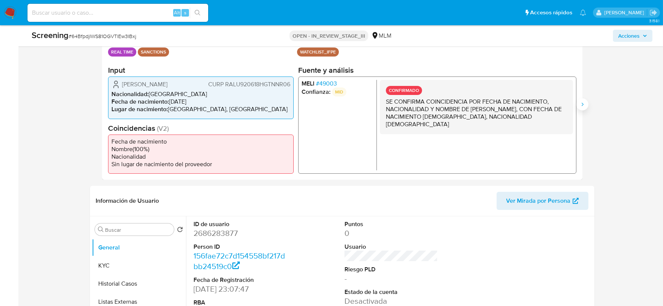
click at [580, 102] on icon "Siguiente" at bounding box center [582, 104] width 6 height 6
click at [325, 80] on span "# 49003" at bounding box center [325, 84] width 21 height 8
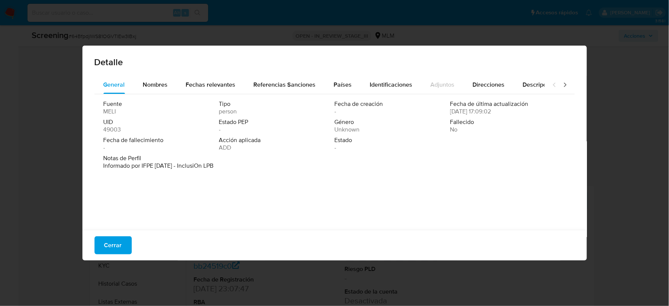
drag, startPoint x: 114, startPoint y: 237, endPoint x: 163, endPoint y: 197, distance: 64.2
click at [117, 237] on span "Cerrar" at bounding box center [113, 245] width 18 height 17
